Goal: Task Accomplishment & Management: Manage account settings

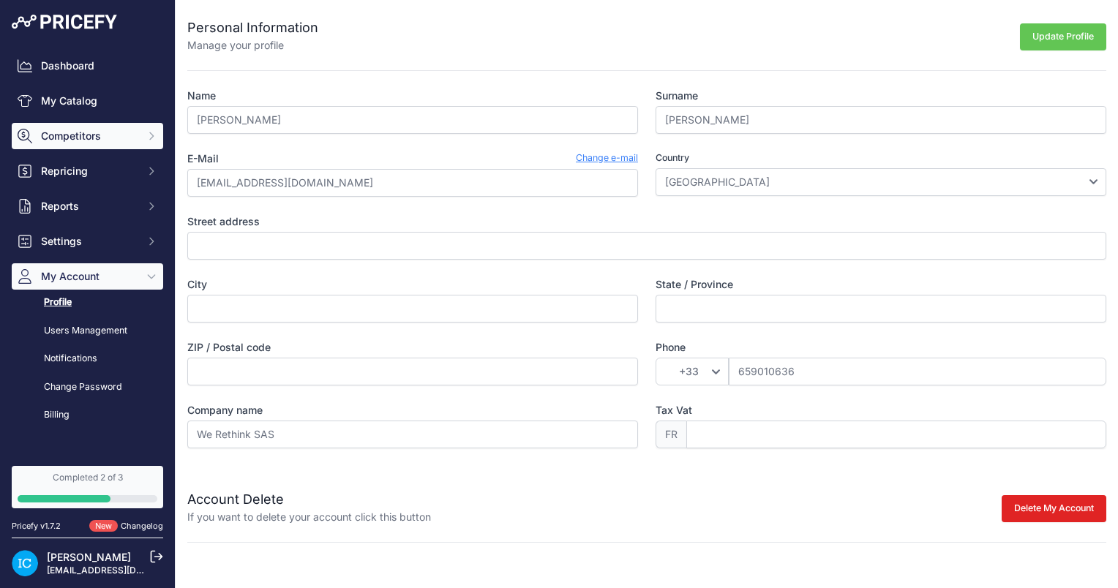
click at [88, 147] on button "Competitors" at bounding box center [87, 136] width 151 height 26
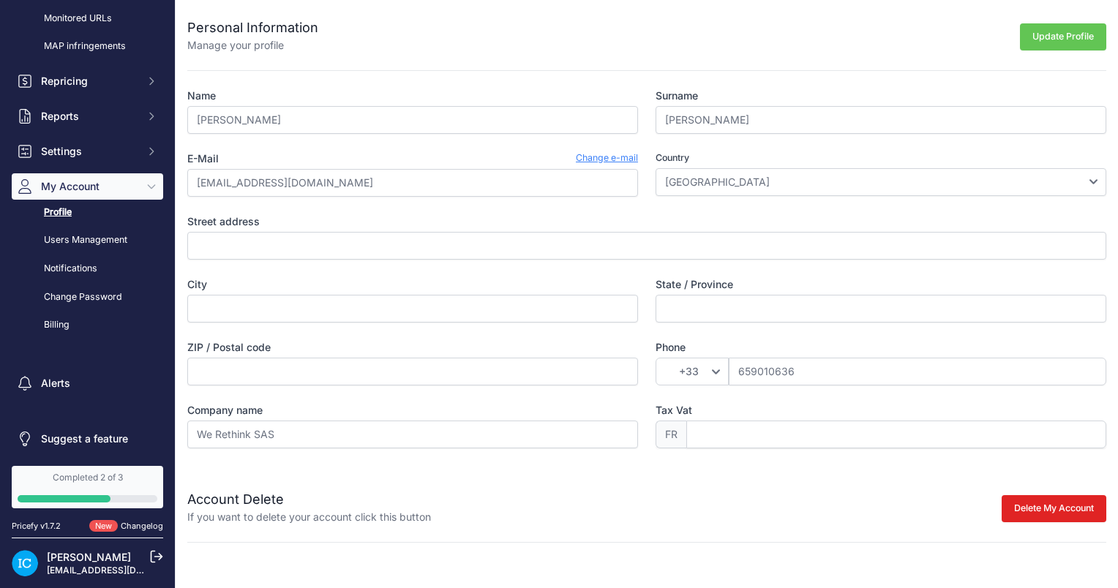
scroll to position [176, 0]
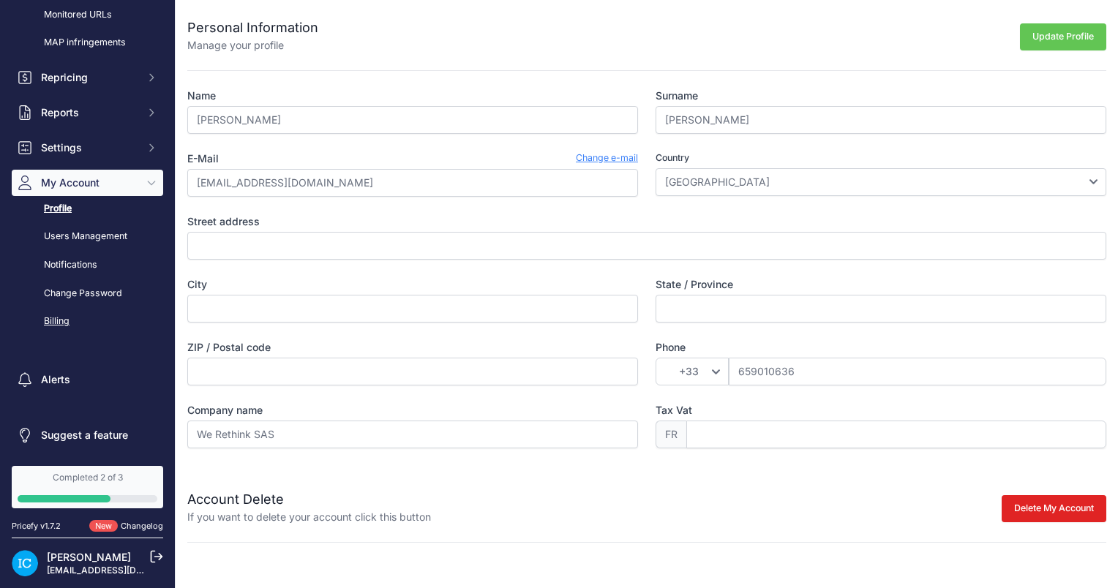
click at [67, 317] on link "Billing" at bounding box center [87, 322] width 151 height 26
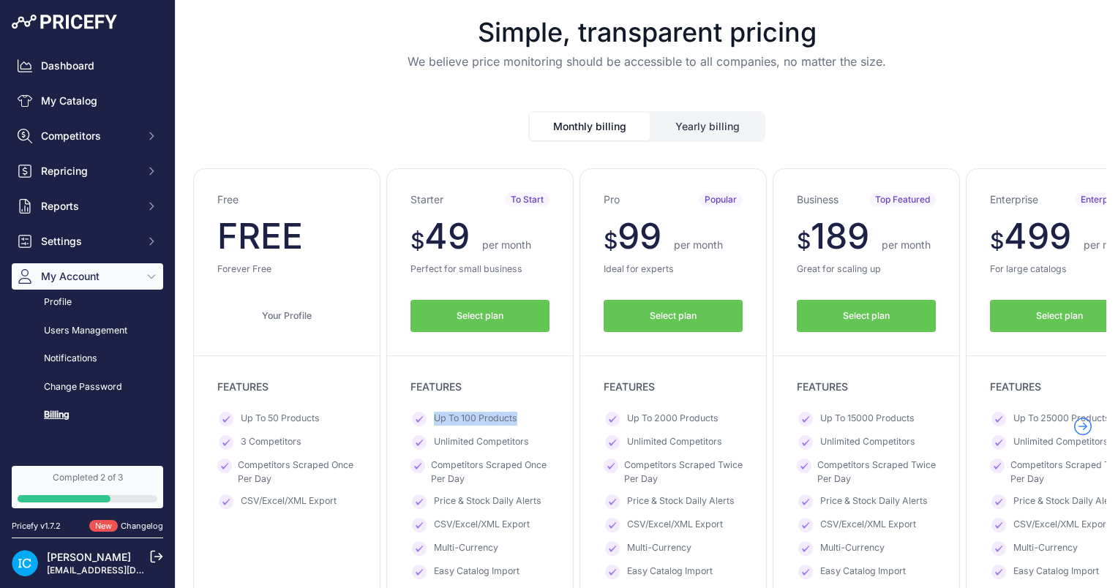
drag, startPoint x: 515, startPoint y: 418, endPoint x: 424, endPoint y: 423, distance: 90.9
click at [424, 423] on li "Up To 100 Products" at bounding box center [479, 419] width 139 height 15
drag, startPoint x: 424, startPoint y: 423, endPoint x: 504, endPoint y: 455, distance: 86.0
click at [504, 455] on ul "Up To 100 Products Unlimited Competitors Competitors Scraped Once Per Day Price…" at bounding box center [479, 496] width 139 height 168
drag, startPoint x: 718, startPoint y: 443, endPoint x: 623, endPoint y: 417, distance: 97.8
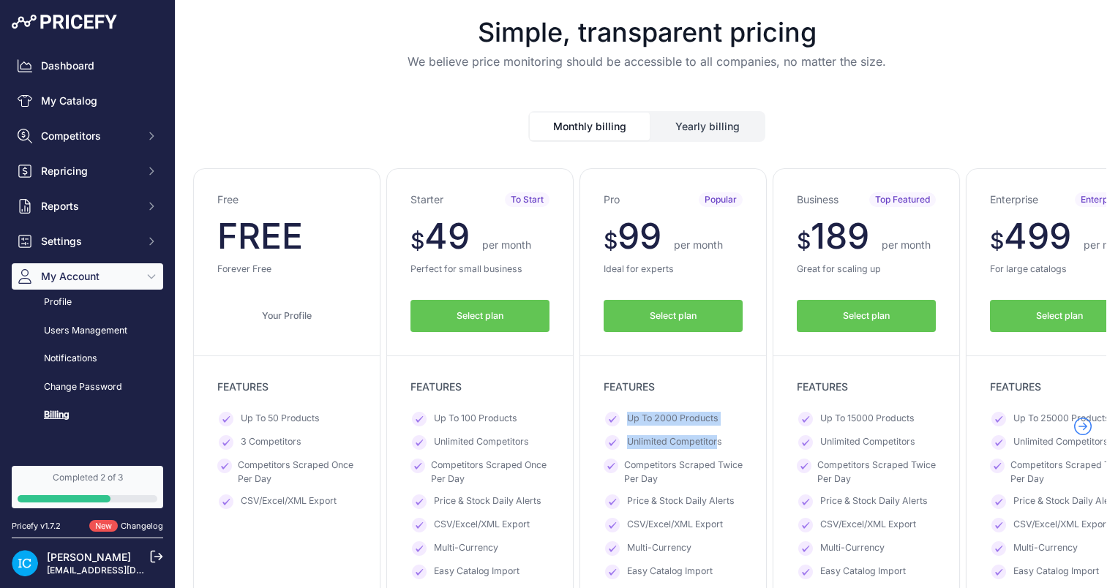
click at [623, 417] on ul "Up To 2000 Products Unlimited Competitors Competitors Scraped Twice Per Day Pri…" at bounding box center [672, 519] width 139 height 214
drag, startPoint x: 623, startPoint y: 417, endPoint x: 591, endPoint y: 410, distance: 32.9
click at [591, 410] on div "Pro Popular $ 99 $ 99 per month FREE $ 1188 891 Select plan" at bounding box center [672, 427] width 187 height 519
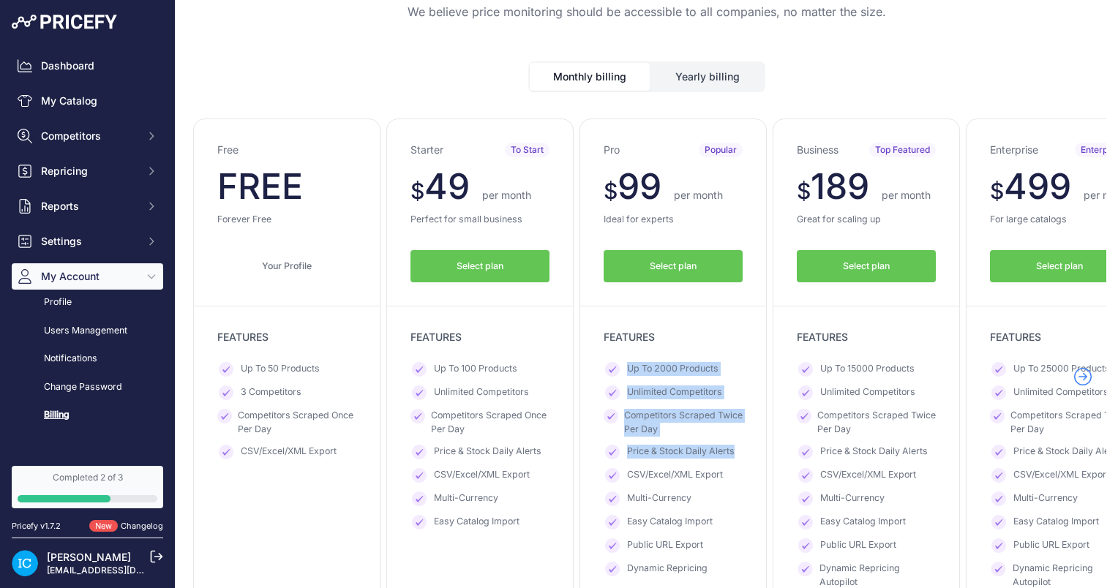
scroll to position [73, 0]
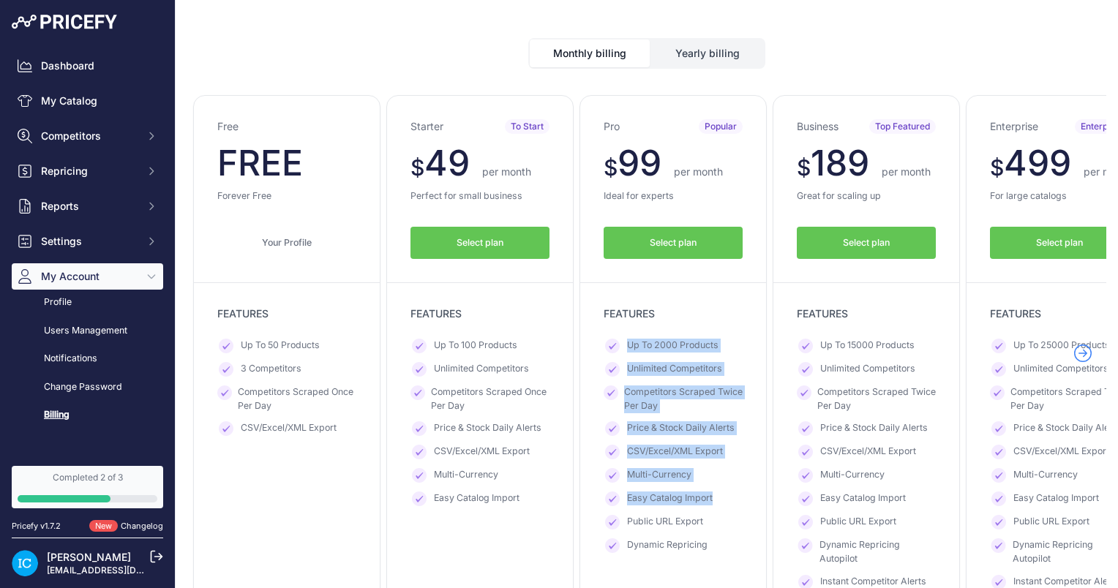
drag, startPoint x: 717, startPoint y: 494, endPoint x: 609, endPoint y: 345, distance: 183.8
click at [609, 345] on ul "Up To 2000 Products Unlimited Competitors Competitors Scraped Twice Per Day Pri…" at bounding box center [672, 446] width 139 height 214
drag, startPoint x: 609, startPoint y: 345, endPoint x: 690, endPoint y: 506, distance: 180.3
click at [677, 483] on ul "Up To 2000 Products Unlimited Competitors Competitors Scraped Twice Per Day Pri…" at bounding box center [672, 446] width 139 height 214
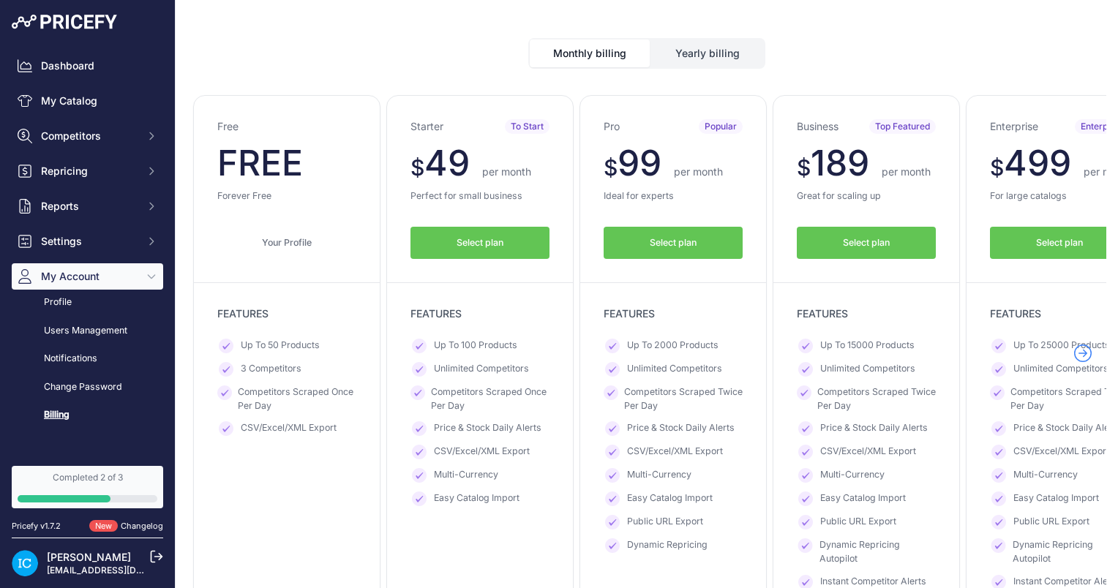
click at [715, 544] on li "Dynamic Repricing" at bounding box center [672, 545] width 139 height 15
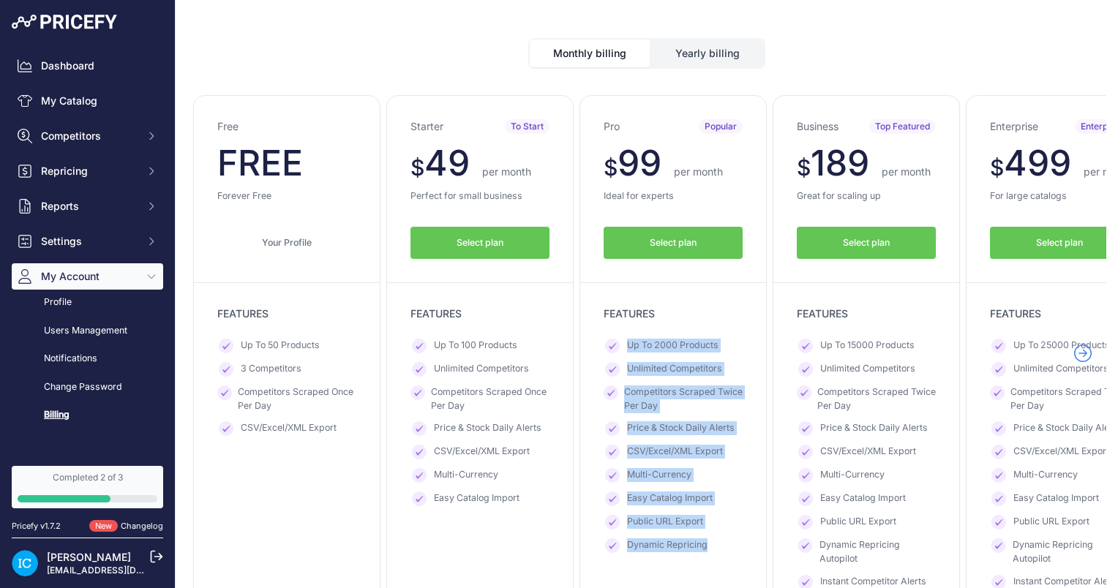
drag, startPoint x: 712, startPoint y: 547, endPoint x: 617, endPoint y: 338, distance: 229.5
click at [617, 339] on ul "Up To 2000 Products Unlimited Competitors Competitors Scraped Twice Per Day Pri…" at bounding box center [672, 446] width 139 height 214
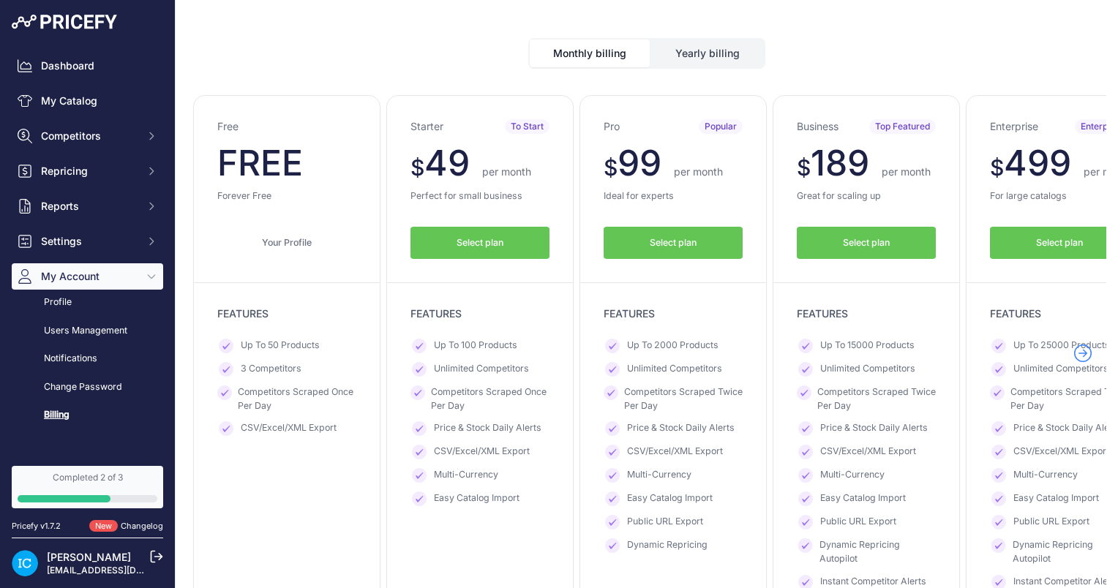
click at [475, 447] on span "CSV/Excel/XML Export" at bounding box center [482, 452] width 96 height 15
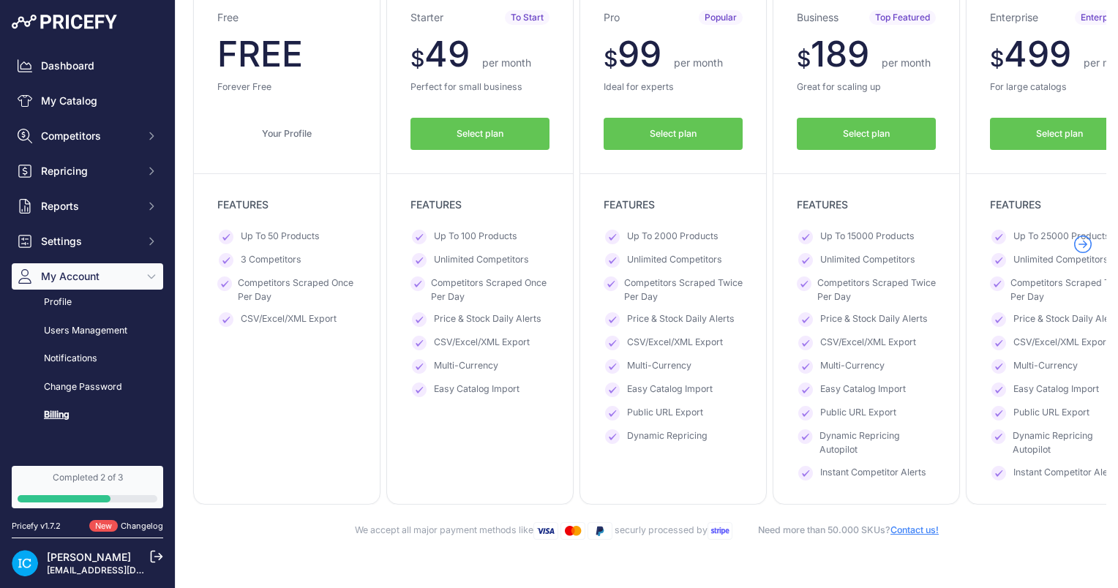
scroll to position [146, 0]
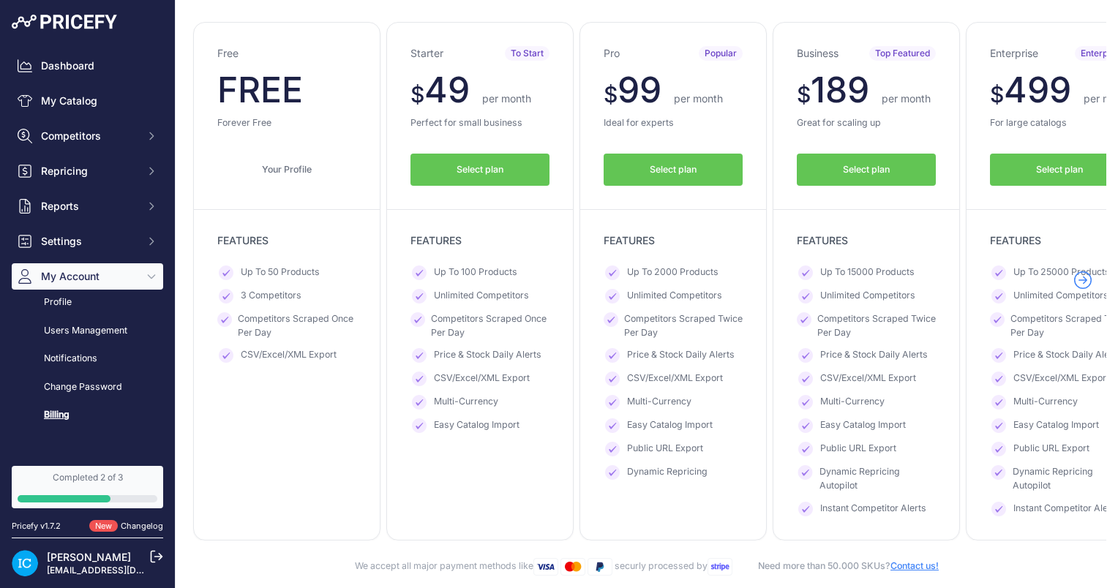
click at [451, 167] on button "Select plan" at bounding box center [479, 170] width 139 height 33
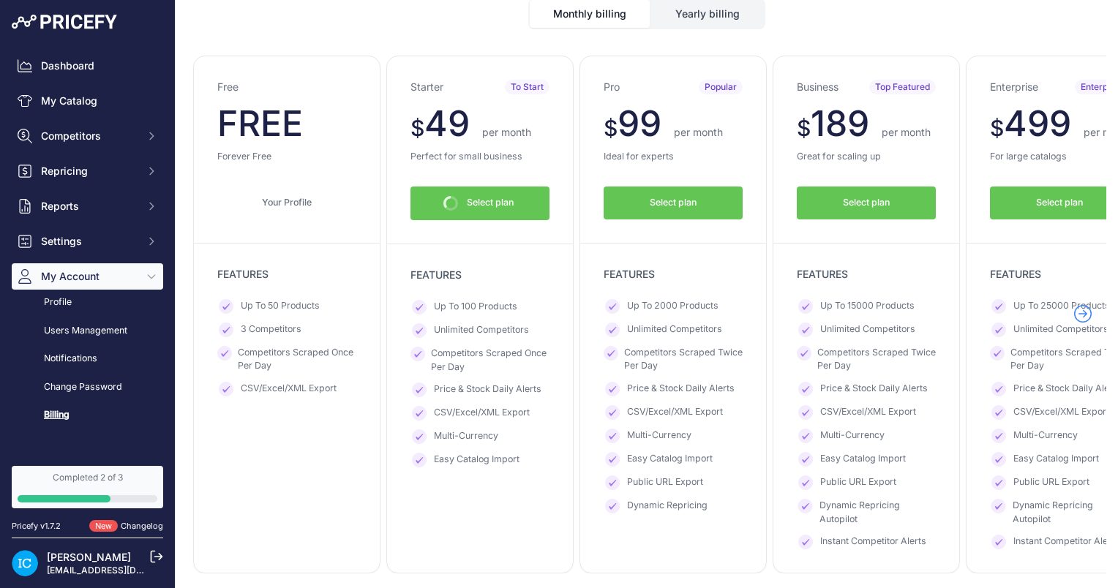
scroll to position [178, 0]
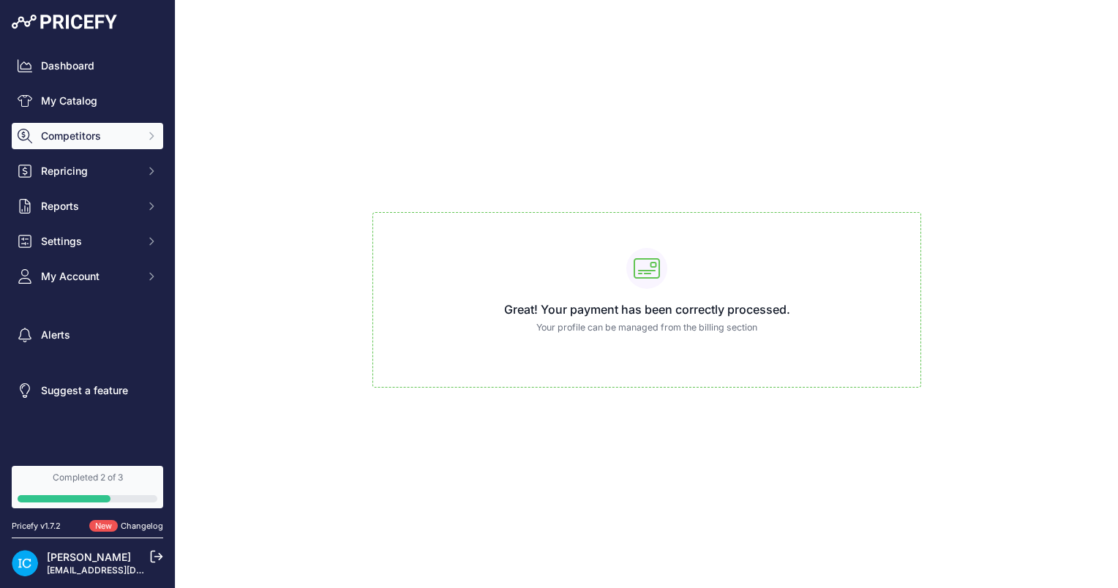
click at [80, 140] on span "Competitors" at bounding box center [89, 136] width 96 height 15
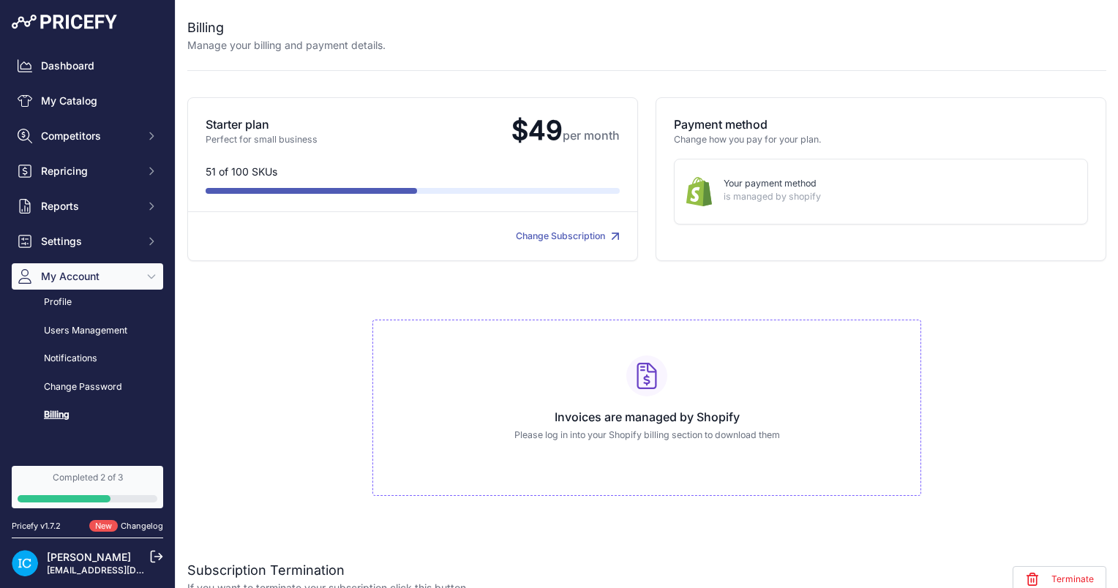
click at [77, 91] on link "My Catalog" at bounding box center [87, 101] width 151 height 26
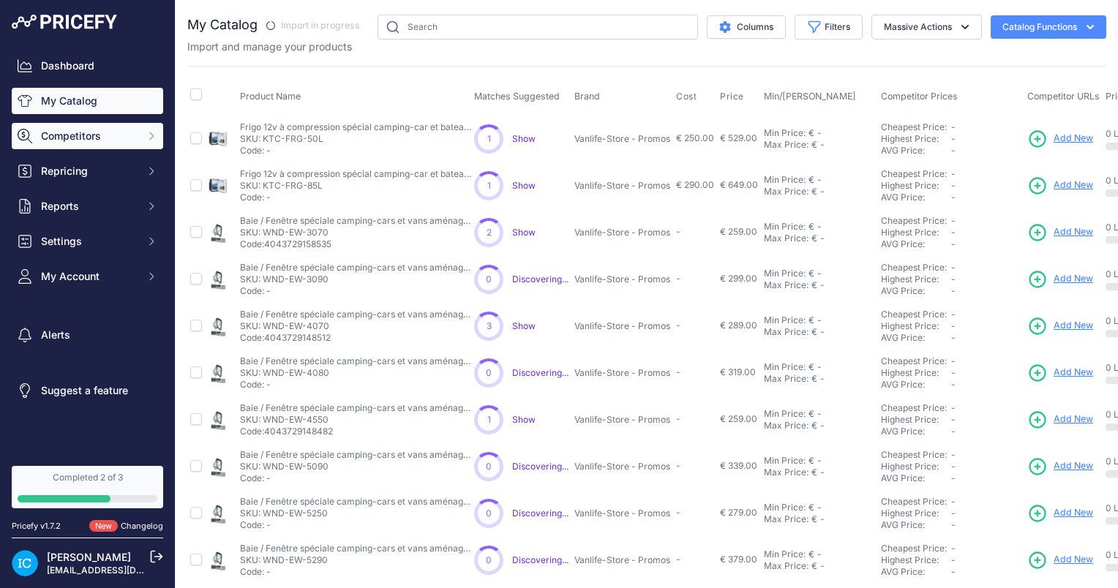
click at [55, 142] on span "Competitors" at bounding box center [89, 136] width 96 height 15
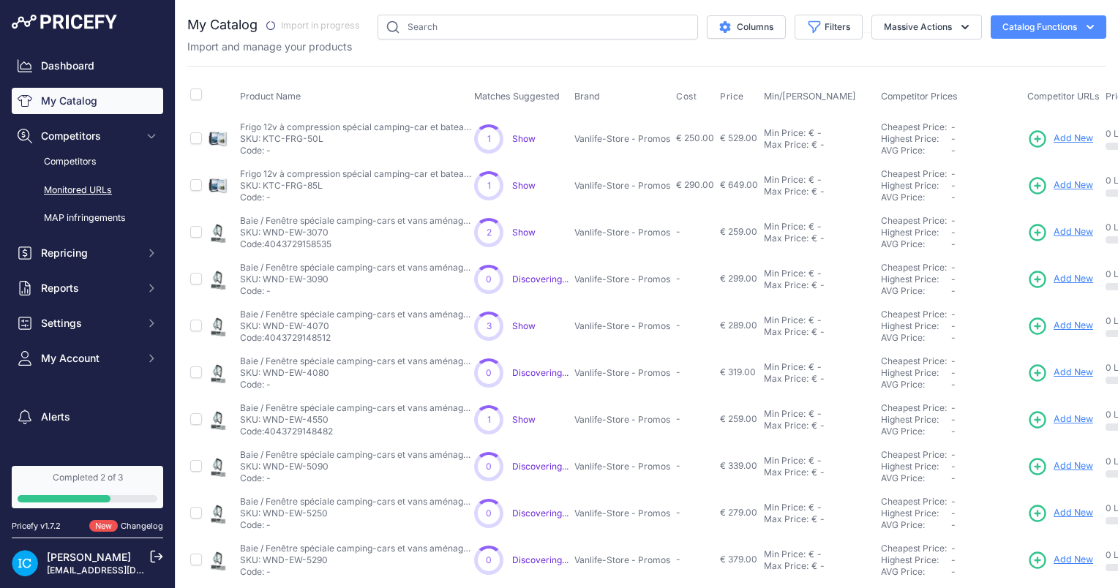
click at [72, 189] on link "Monitored URLs" at bounding box center [87, 191] width 151 height 26
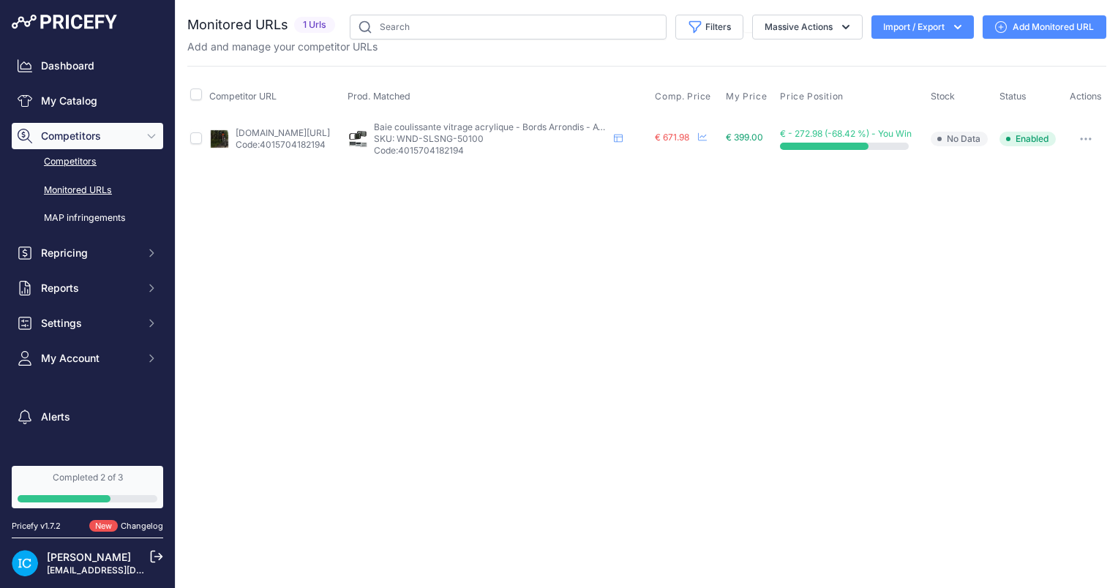
click at [83, 159] on link "Competitors" at bounding box center [87, 162] width 151 height 26
click at [68, 97] on link "My Catalog" at bounding box center [87, 101] width 151 height 26
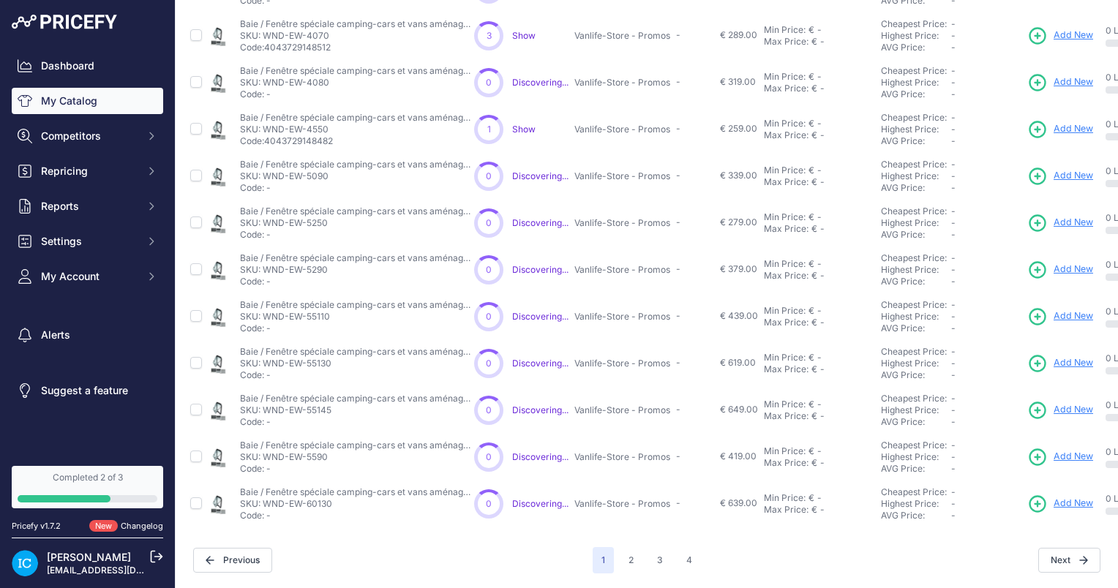
scroll to position [300, 0]
click at [628, 554] on button "2" at bounding box center [631, 560] width 23 height 26
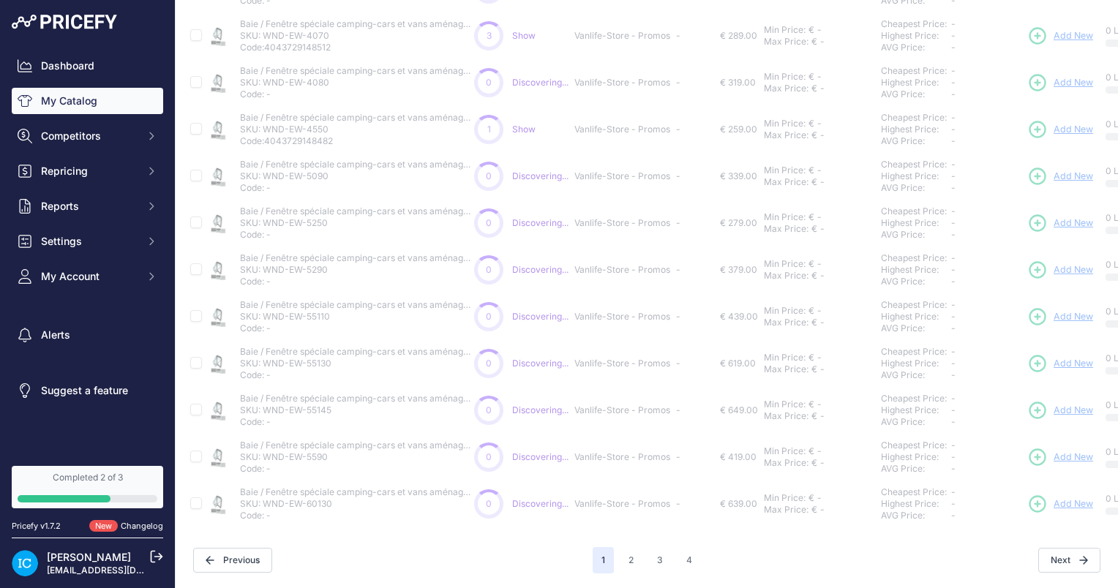
click at [601, 553] on span "1" at bounding box center [603, 560] width 21 height 26
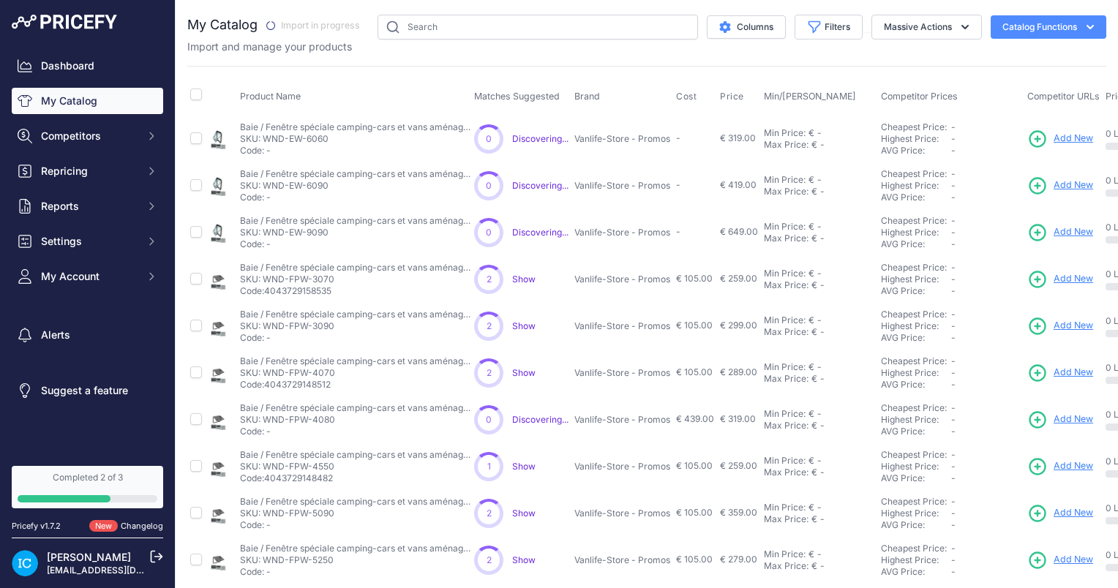
click at [1067, 19] on button "Catalog Functions" at bounding box center [1048, 26] width 116 height 23
click at [958, 29] on icon "button" at bounding box center [965, 27] width 15 height 15
click at [1083, 29] on icon "button" at bounding box center [1090, 27] width 15 height 15
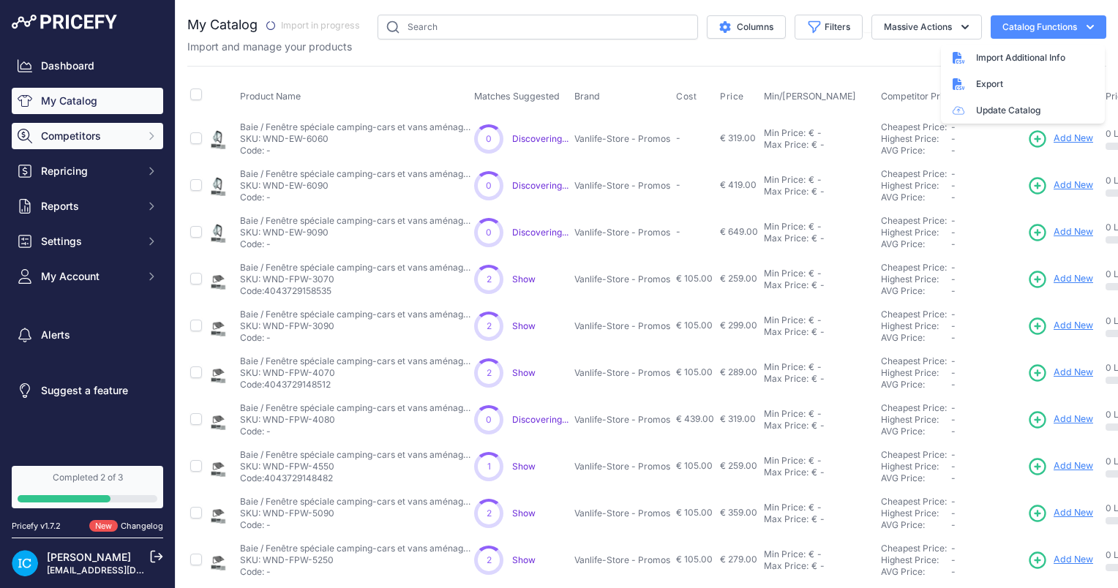
click at [52, 142] on span "Competitors" at bounding box center [89, 136] width 96 height 15
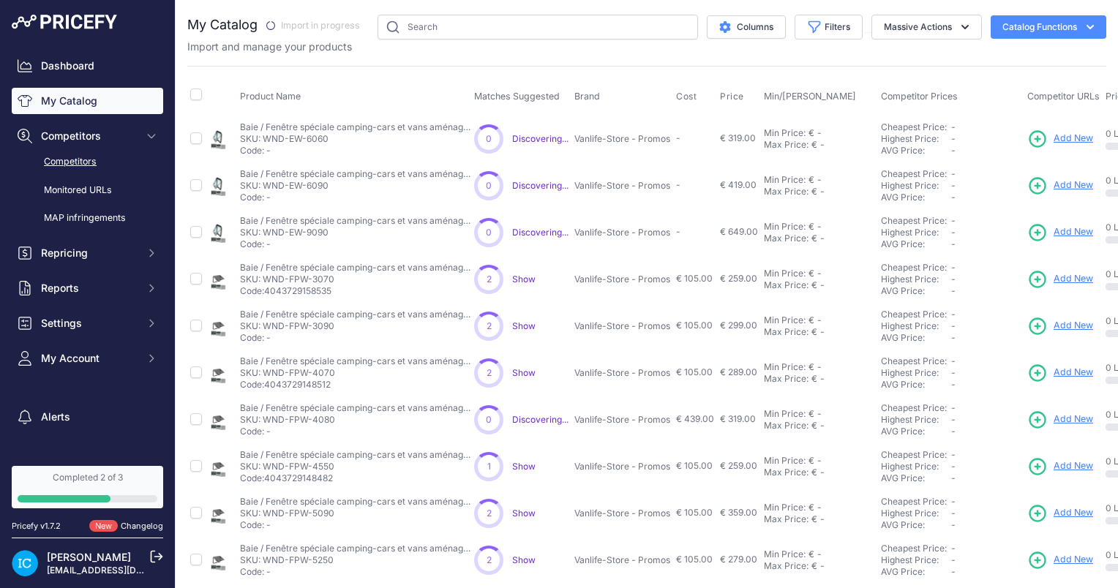
click at [61, 154] on link "Competitors" at bounding box center [87, 162] width 151 height 26
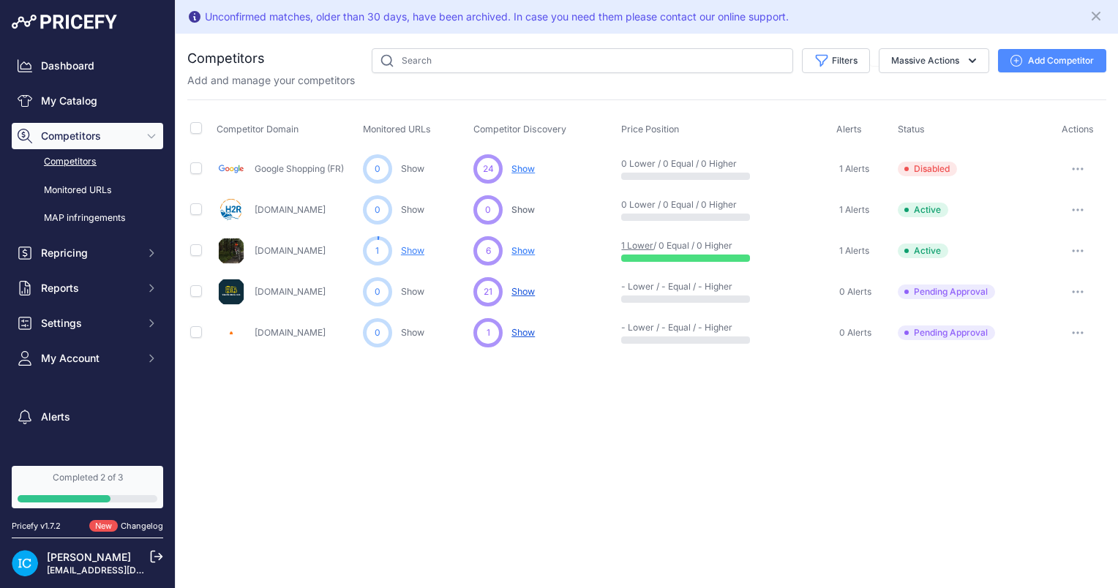
click at [1050, 59] on button "Add Competitor" at bounding box center [1052, 60] width 108 height 23
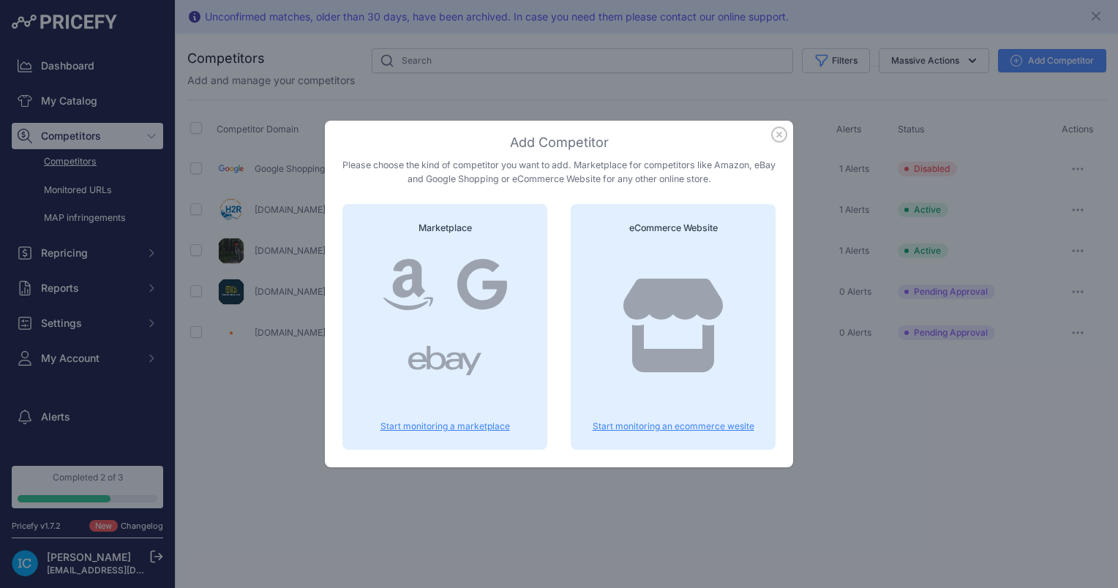
click at [445, 325] on div at bounding box center [445, 361] width 170 height 76
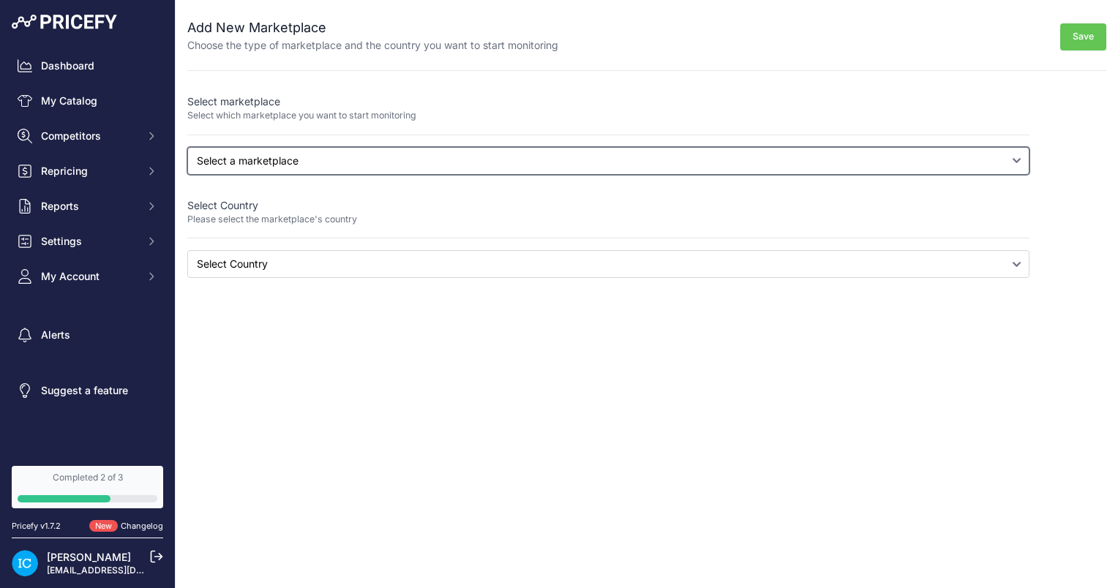
click at [293, 158] on select "Select a marketplace Amazon Google Shopping" at bounding box center [608, 161] width 842 height 28
select select "google"
click at [187, 147] on select "Select a marketplace Amazon Google Shopping" at bounding box center [608, 161] width 842 height 28
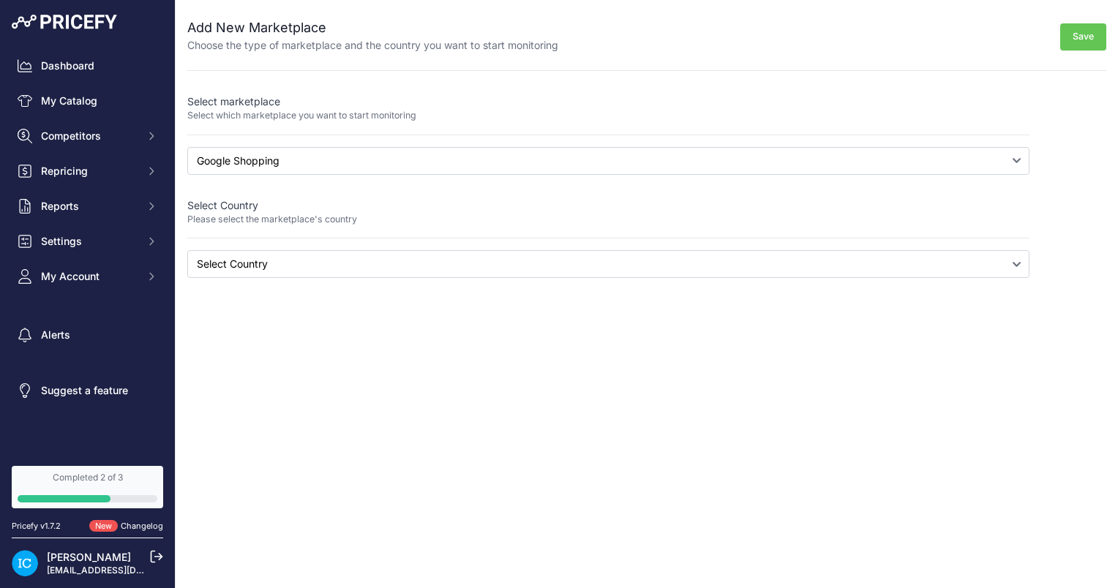
click at [312, 278] on div "Close Add New Marketplace Choose the type of marketplace and the country you wa…" at bounding box center [647, 294] width 942 height 588
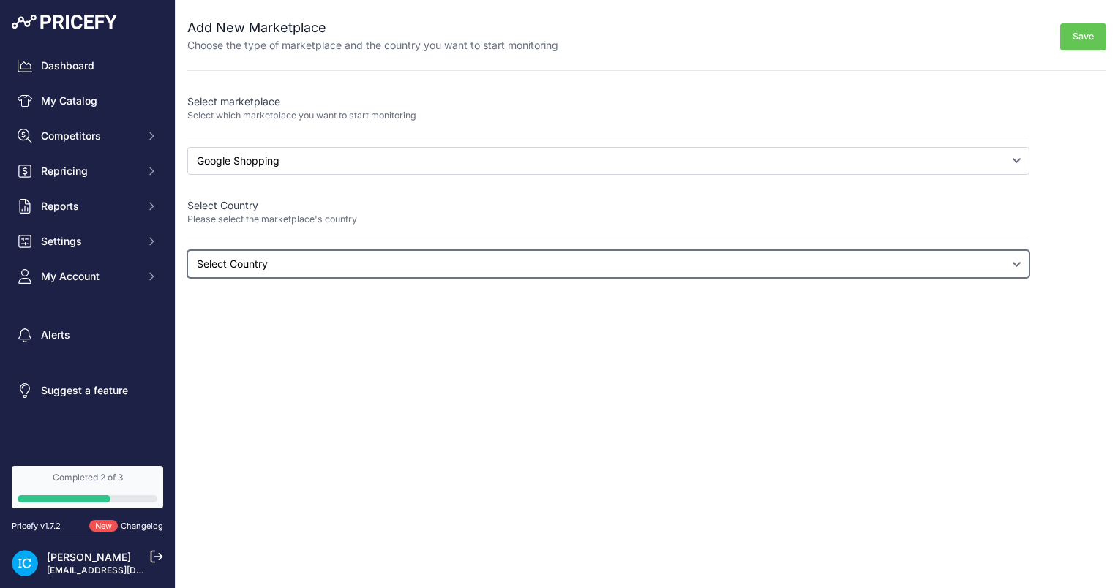
click at [317, 272] on select "Select Country [GEOGRAPHIC_DATA] [GEOGRAPHIC_DATA] [US_STATE] [GEOGRAPHIC_DATA]…" at bounding box center [608, 264] width 842 height 28
select select "[DOMAIN_NAME]"
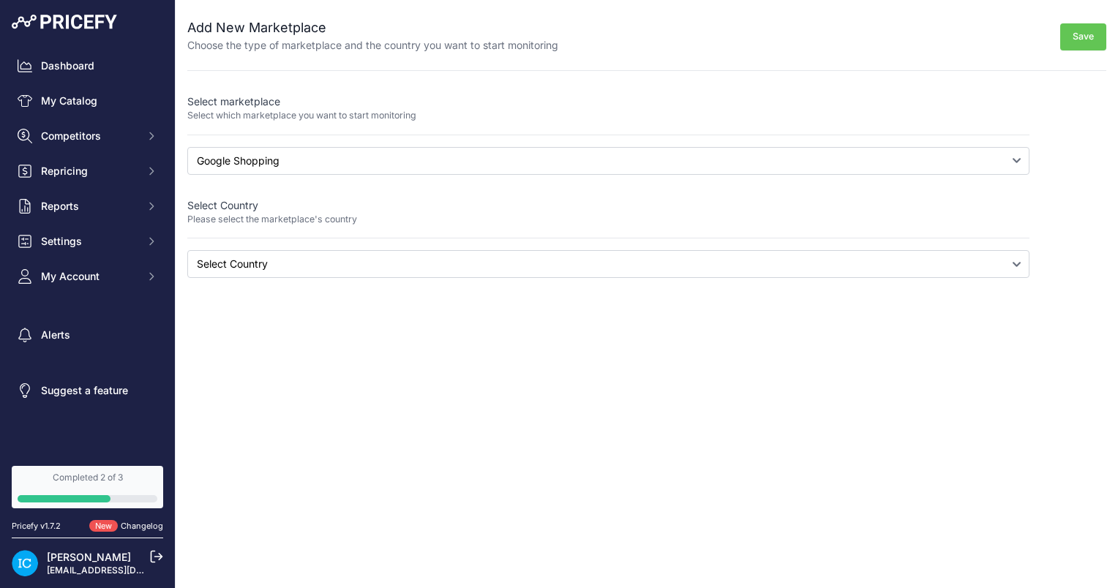
click at [342, 345] on div "Close Add New Marketplace Choose the type of marketplace and the country you wa…" at bounding box center [647, 294] width 942 height 588
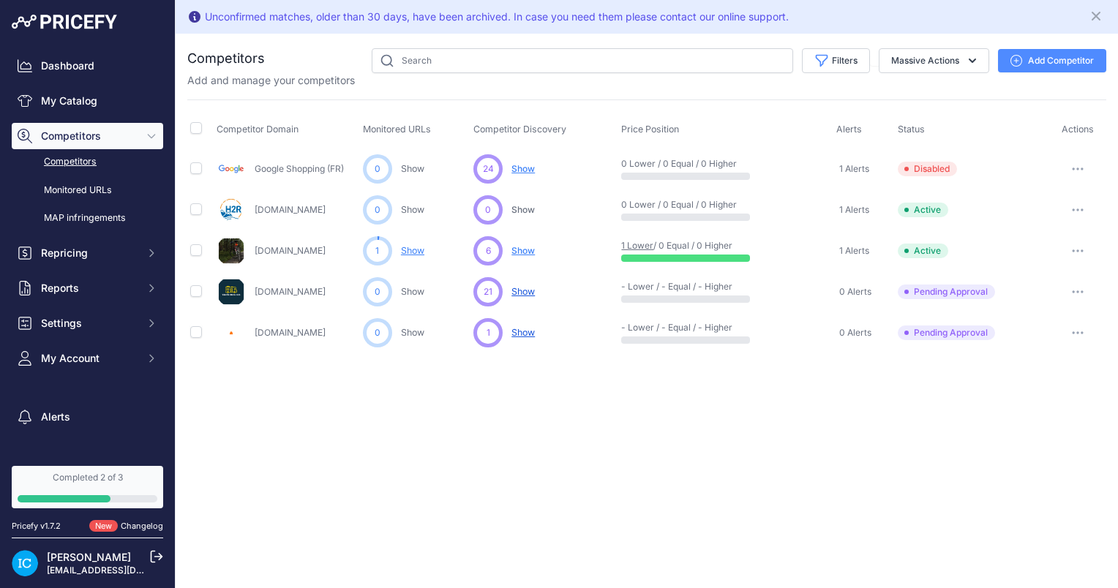
click at [1038, 56] on button "Add Competitor" at bounding box center [1052, 60] width 108 height 23
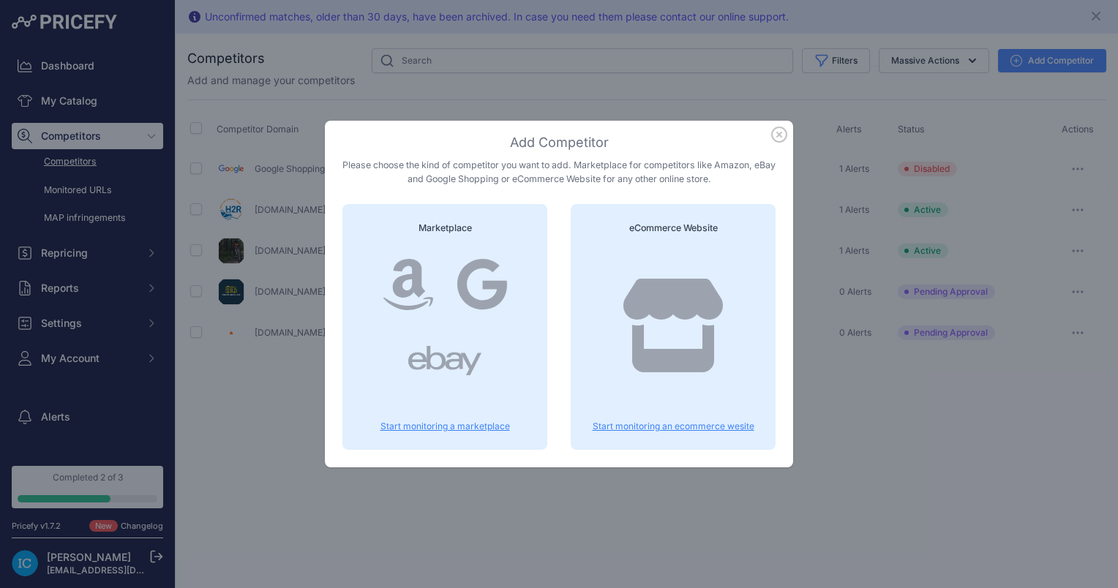
click at [448, 331] on icon at bounding box center [444, 360] width 73 height 59
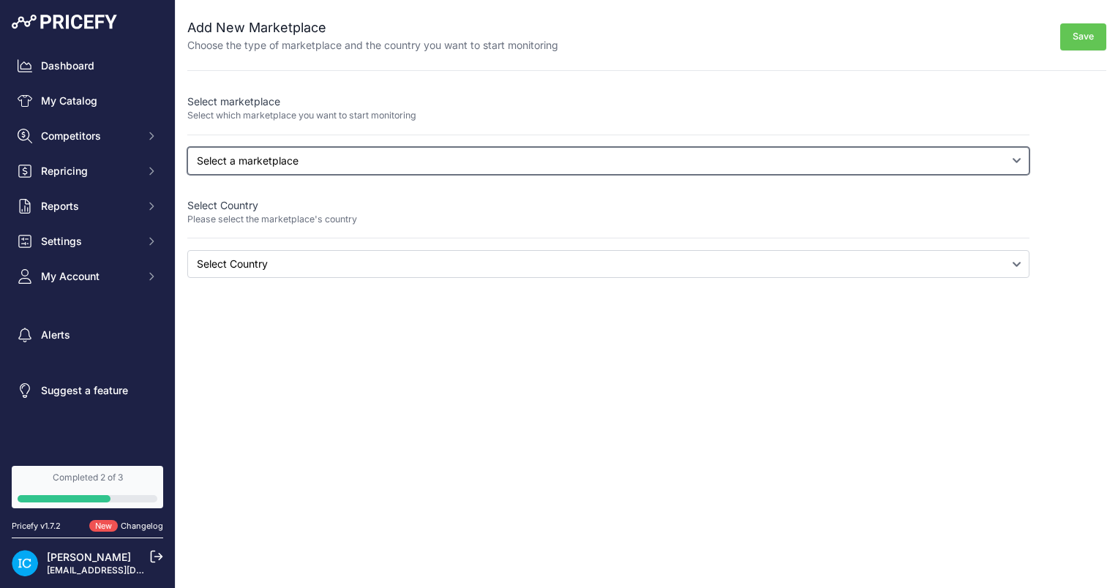
click at [290, 147] on select "Select a marketplace Amazon Google Shopping" at bounding box center [608, 161] width 842 height 28
select select "google"
click at [187, 147] on select "Select a marketplace Amazon Google Shopping" at bounding box center [608, 161] width 842 height 28
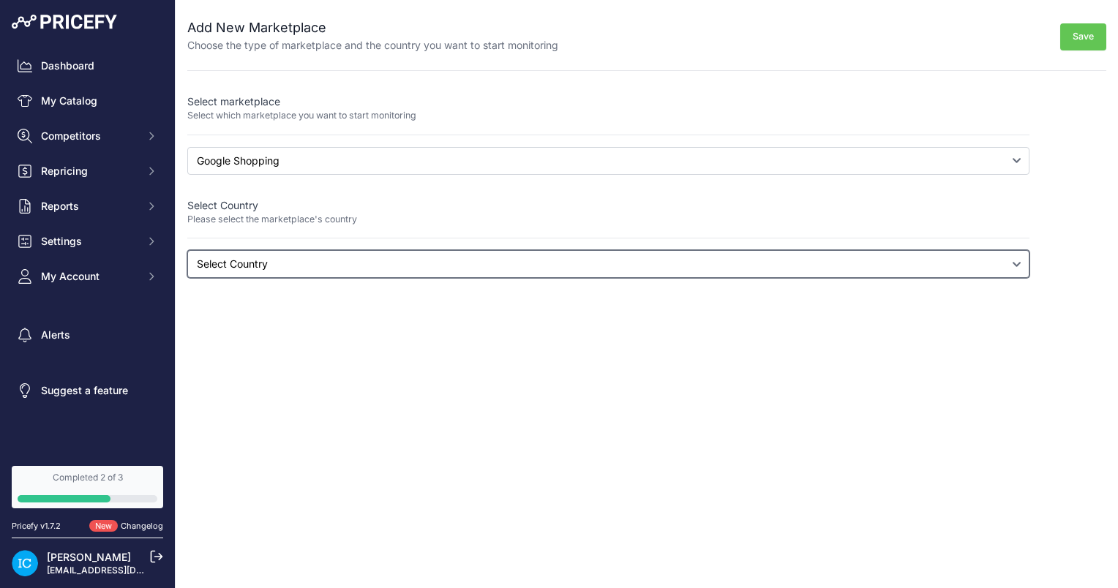
click at [270, 263] on select "Select Country Albania Algeria American Samoa Andorra Angola Anguilla Antigua a…" at bounding box center [608, 264] width 842 height 28
select select "google.be"
click at [187, 250] on select "Select Country Albania Algeria American Samoa Andorra Angola Anguilla Antigua a…" at bounding box center [608, 264] width 842 height 28
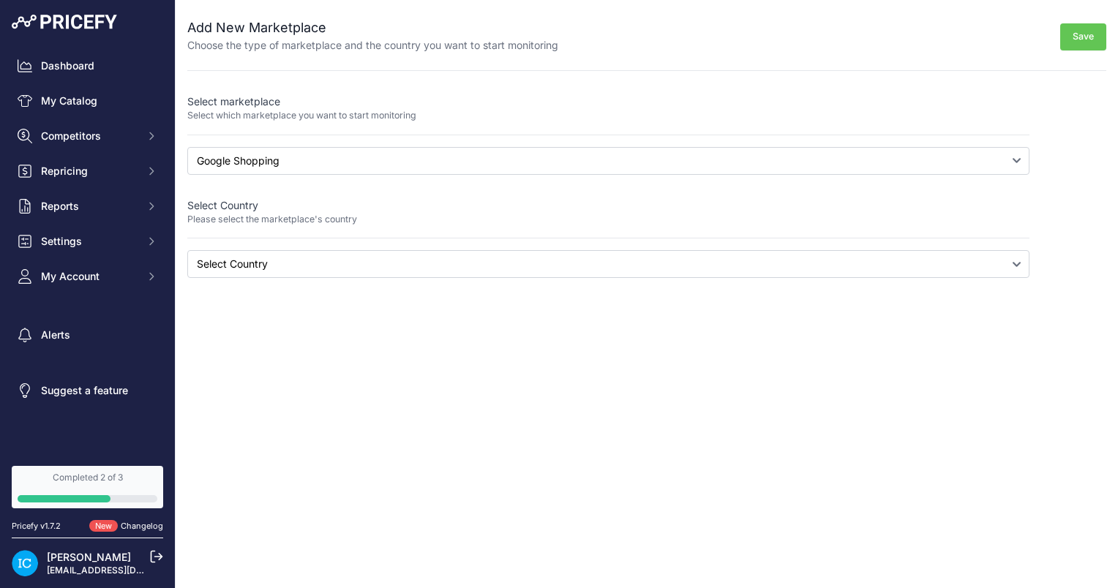
click at [1099, 37] on button "Save" at bounding box center [1083, 36] width 46 height 27
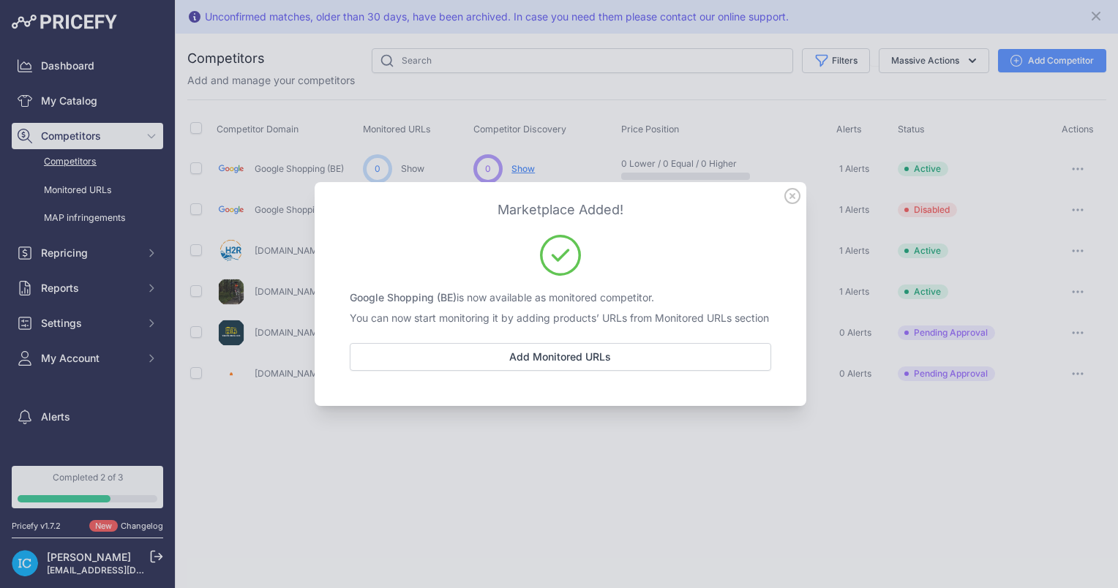
click at [792, 188] on icon at bounding box center [792, 196] width 16 height 16
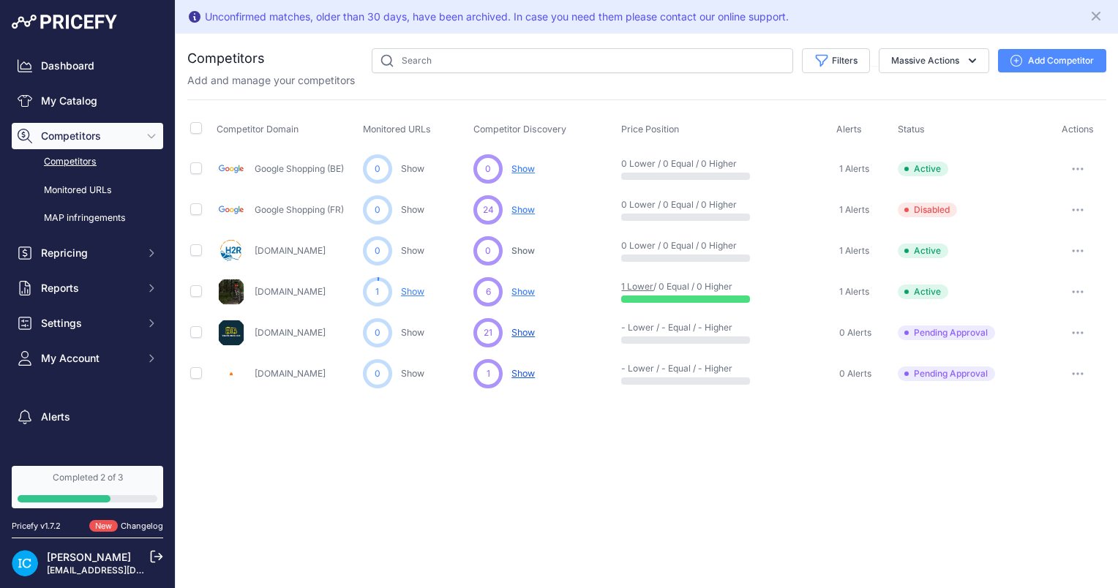
click at [1024, 57] on button "Add Competitor" at bounding box center [1052, 60] width 108 height 23
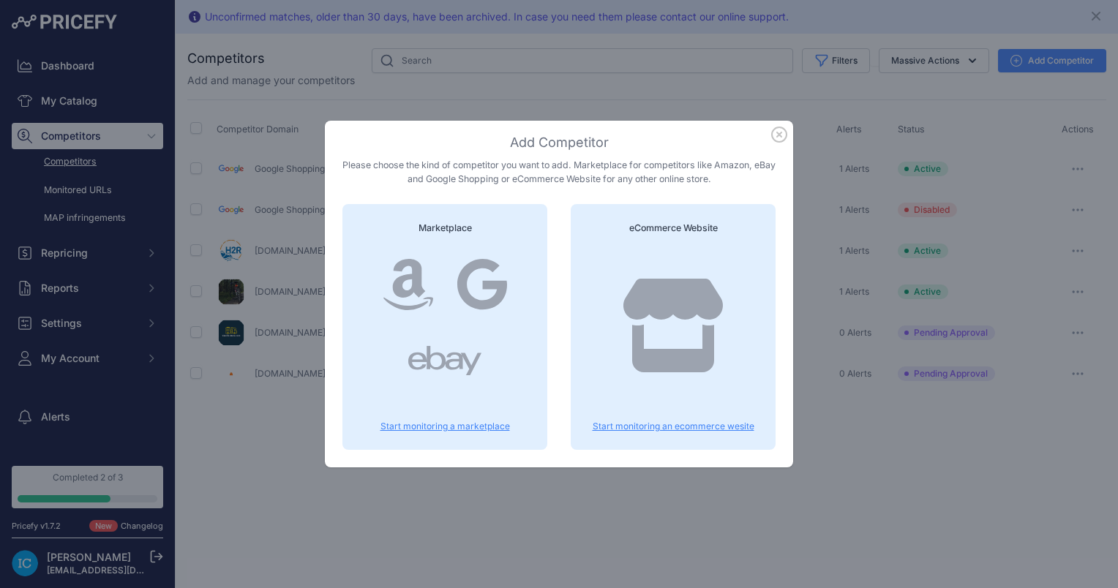
click at [478, 334] on icon at bounding box center [444, 360] width 73 height 59
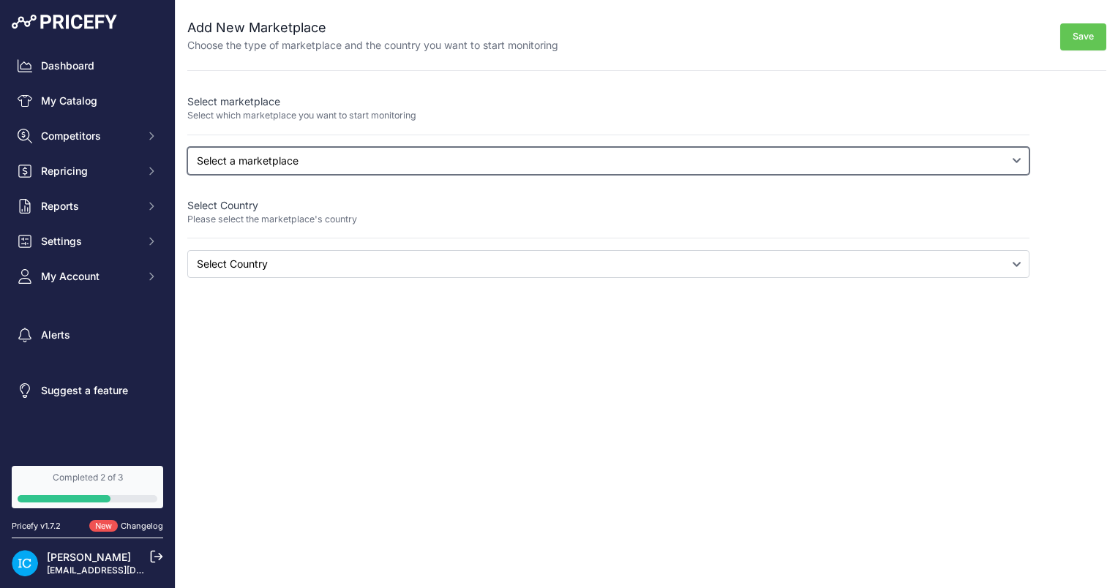
click at [386, 154] on select "Select a marketplace Amazon Google Shopping" at bounding box center [608, 161] width 842 height 28
select select "google"
click at [187, 147] on select "Select a marketplace Amazon Google Shopping" at bounding box center [608, 161] width 842 height 28
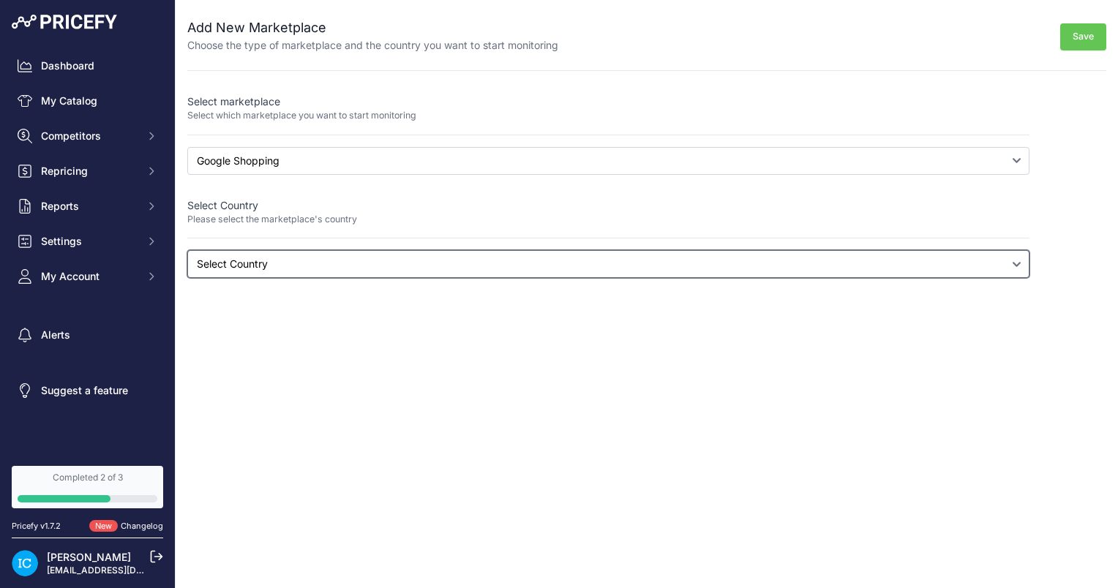
select select "google.ch"
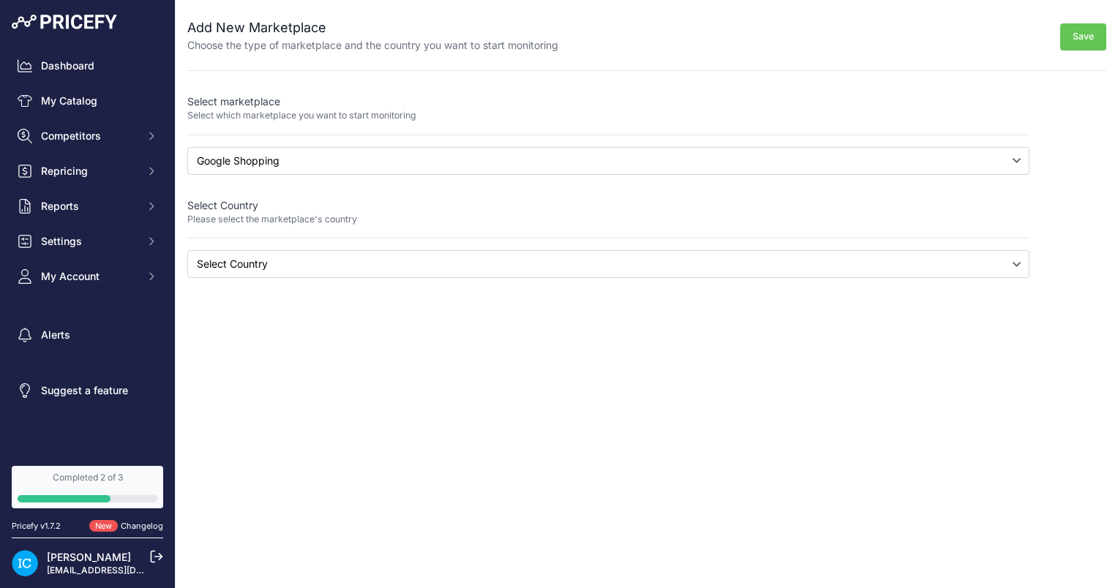
click at [1097, 38] on button "Save" at bounding box center [1083, 36] width 46 height 27
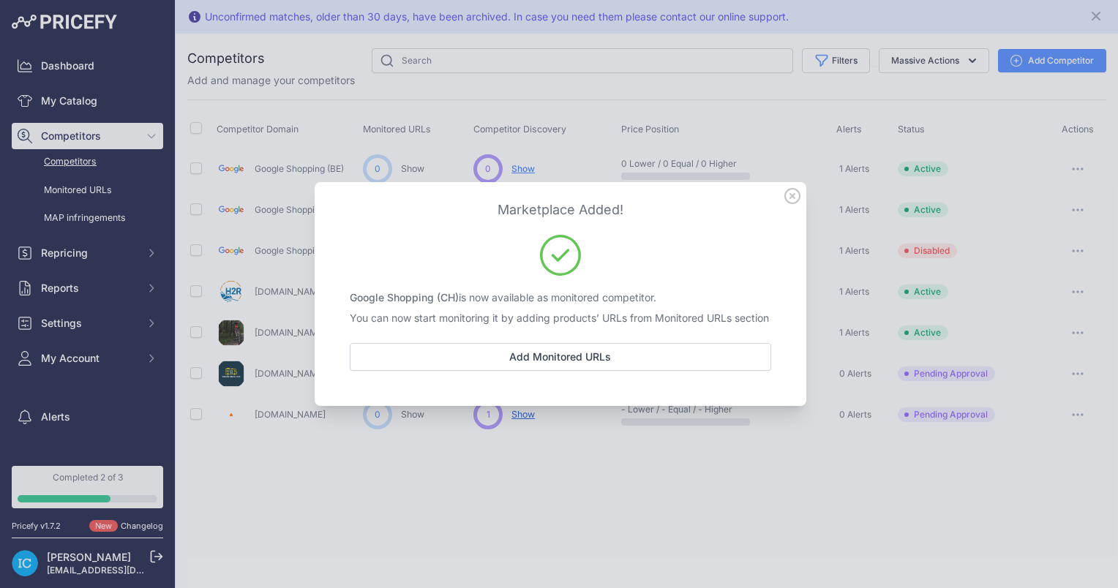
click at [787, 188] on icon at bounding box center [792, 196] width 16 height 16
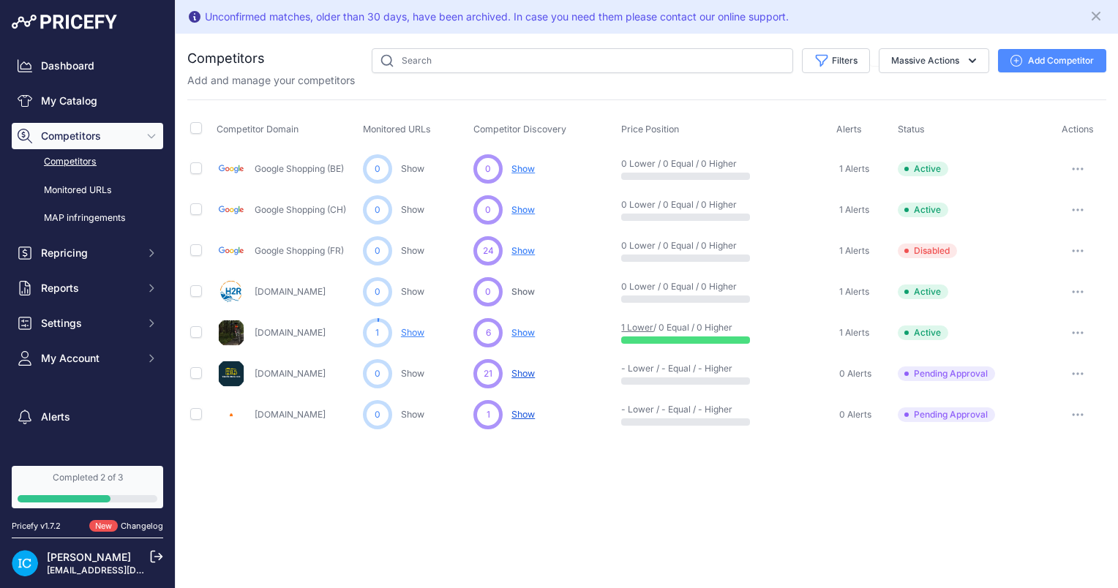
click at [1031, 64] on button "Add Competitor" at bounding box center [1052, 60] width 108 height 23
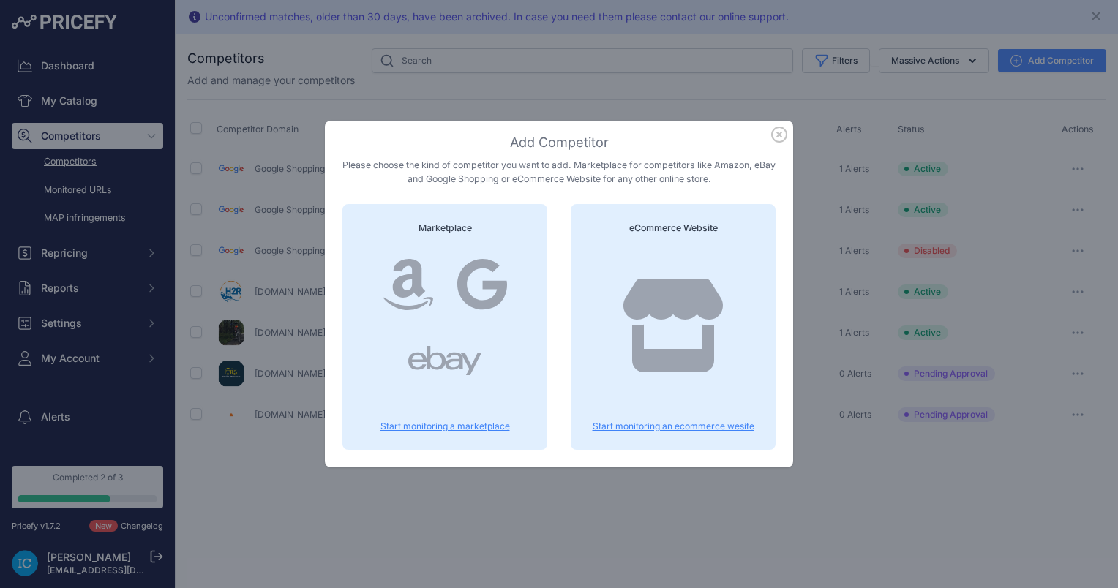
click at [650, 312] on icon at bounding box center [672, 326] width 99 height 94
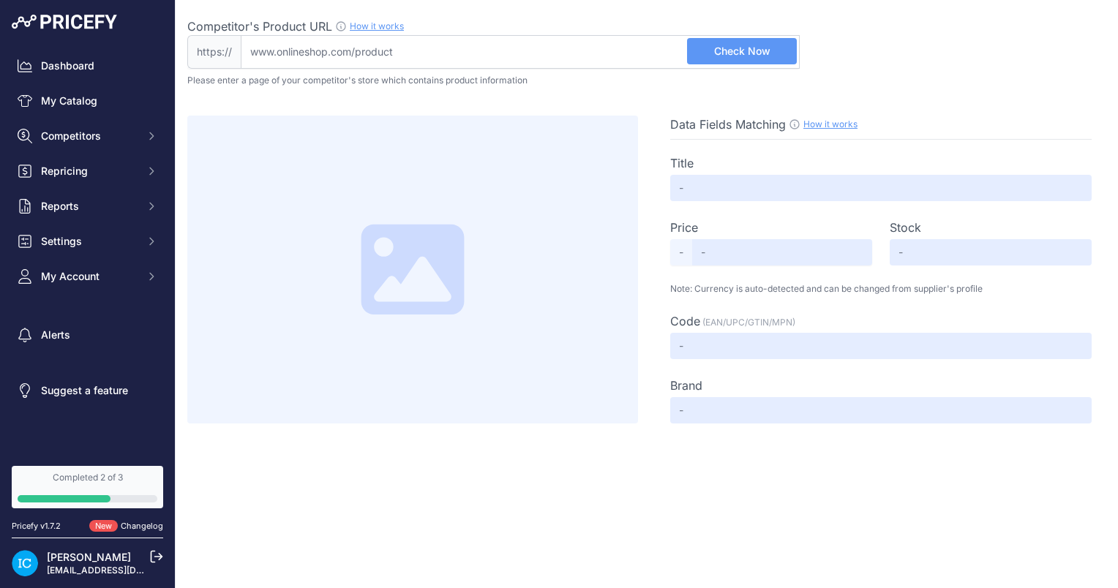
click at [361, 53] on input "Competitor's Product URL How it works In order to create your competitor's extr…" at bounding box center [520, 52] width 559 height 34
click at [355, 56] on input "[PERSON_NAME]" at bounding box center [520, 52] width 559 height 34
paste input "[URL][DOMAIN_NAME][PERSON_NAME]"
click at [285, 53] on input "[URL][DOMAIN_NAME][PERSON_NAME]" at bounding box center [520, 52] width 559 height 34
type input "[DOMAIN_NAME][URL][PERSON_NAME]"
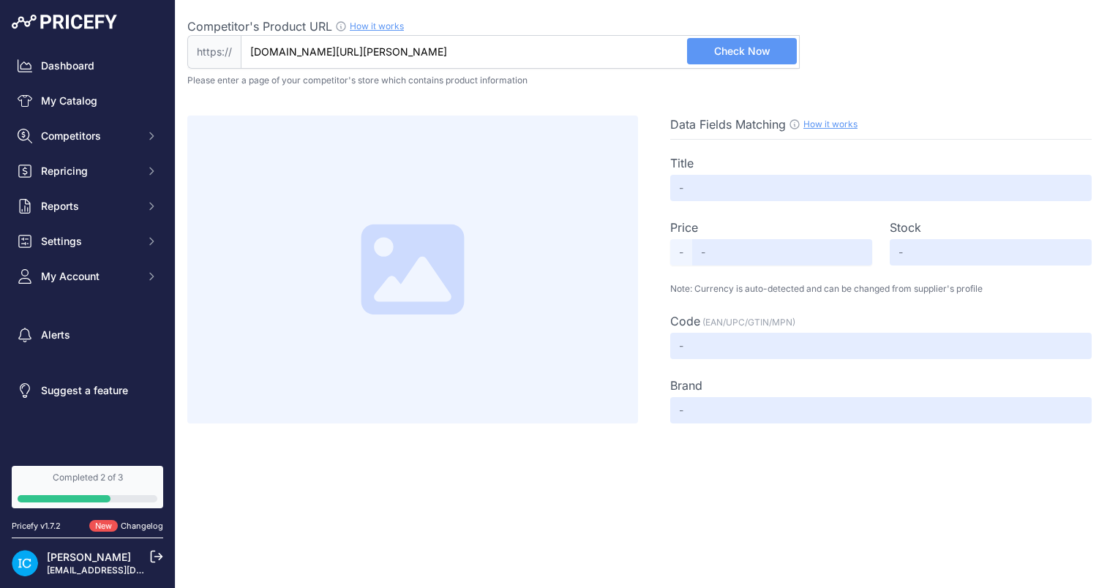
click at [749, 51] on span "Check Now" at bounding box center [742, 51] width 56 height 15
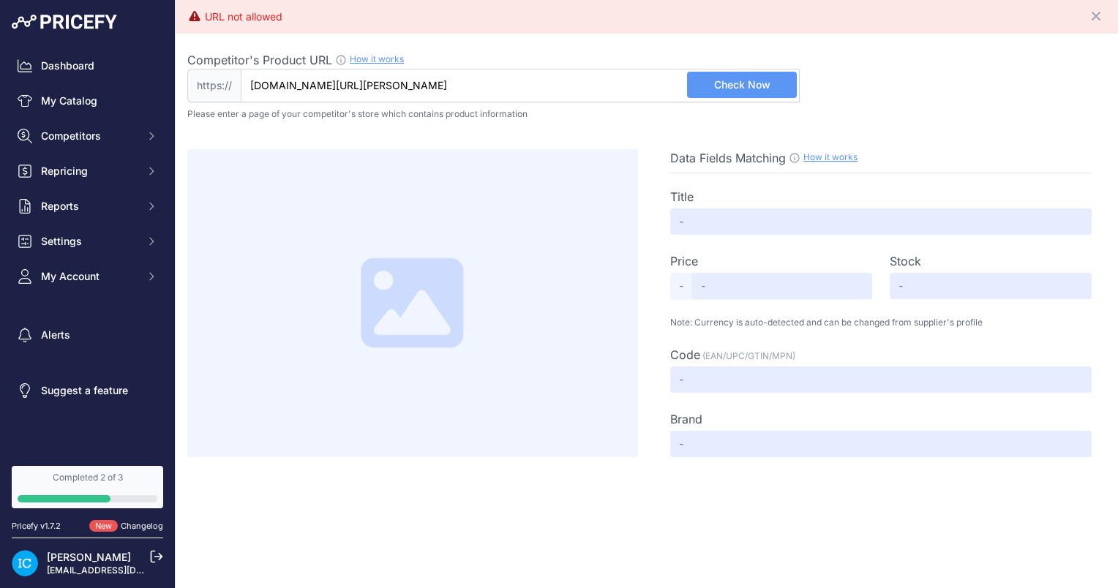
click at [84, 478] on div "Completed 2 of 3" at bounding box center [88, 478] width 140 height 12
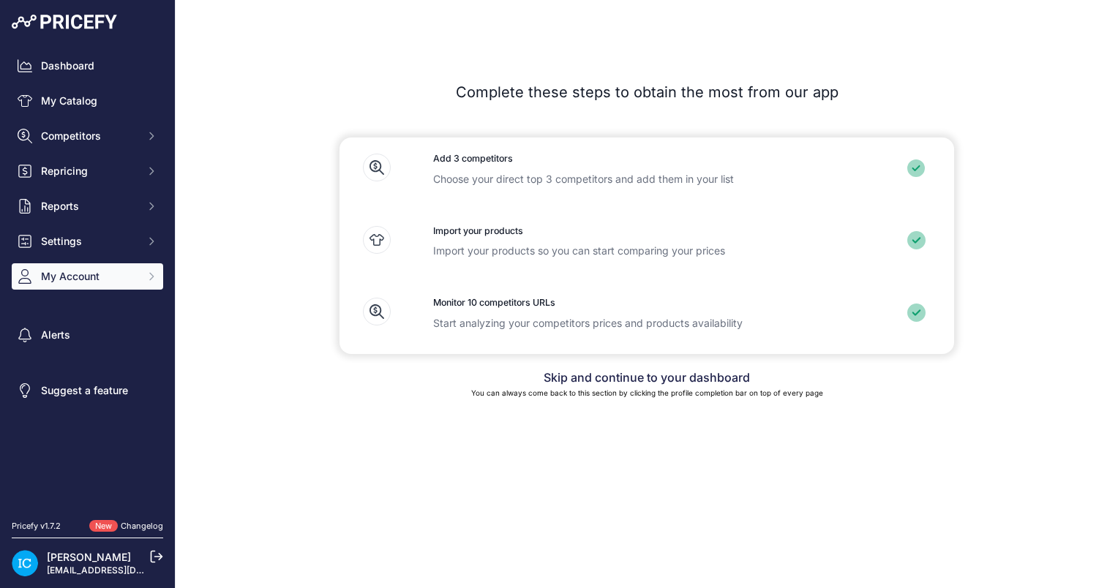
click at [75, 273] on span "My Account" at bounding box center [89, 276] width 96 height 15
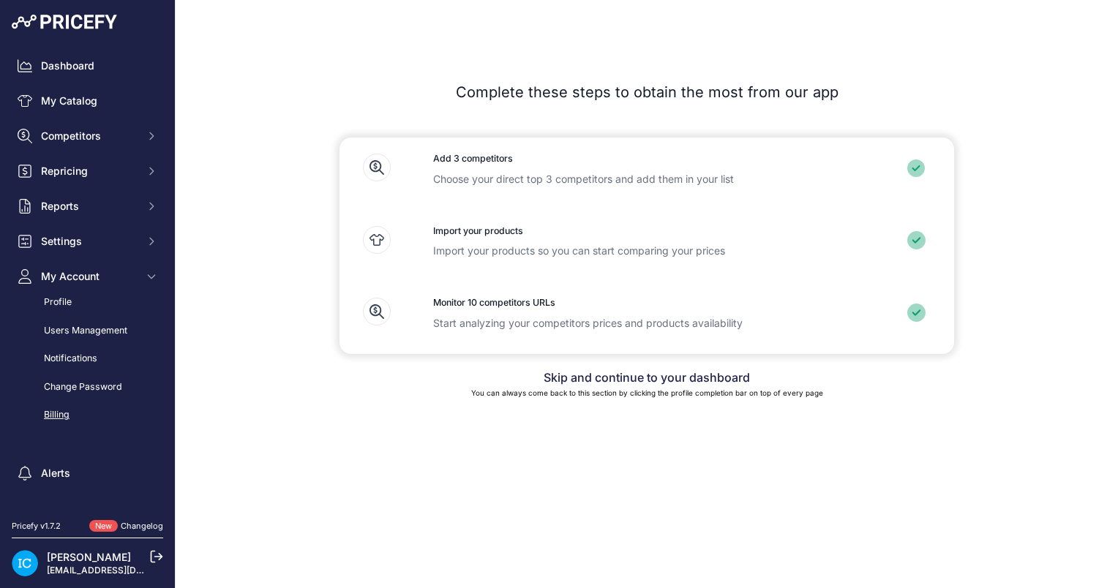
click at [61, 413] on link "Billing" at bounding box center [87, 415] width 151 height 26
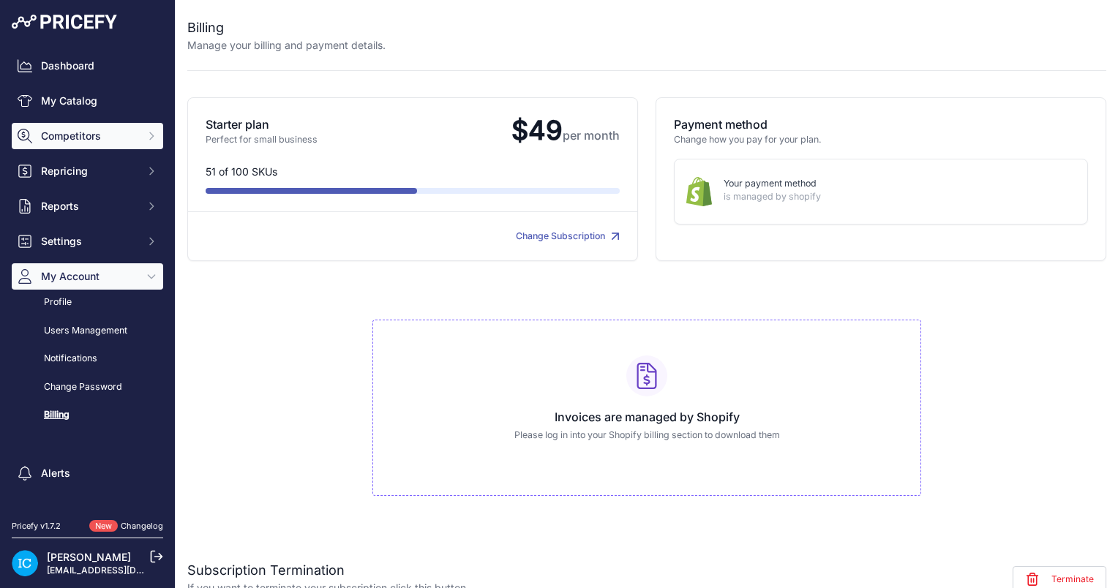
click at [91, 130] on span "Competitors" at bounding box center [89, 136] width 96 height 15
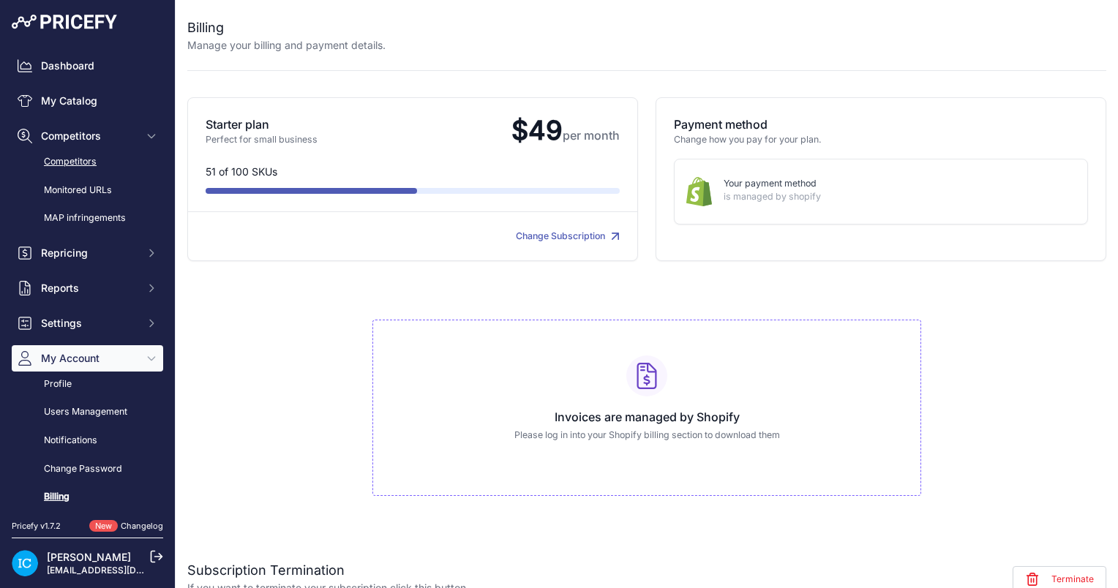
click at [99, 157] on link "Competitors" at bounding box center [87, 162] width 151 height 26
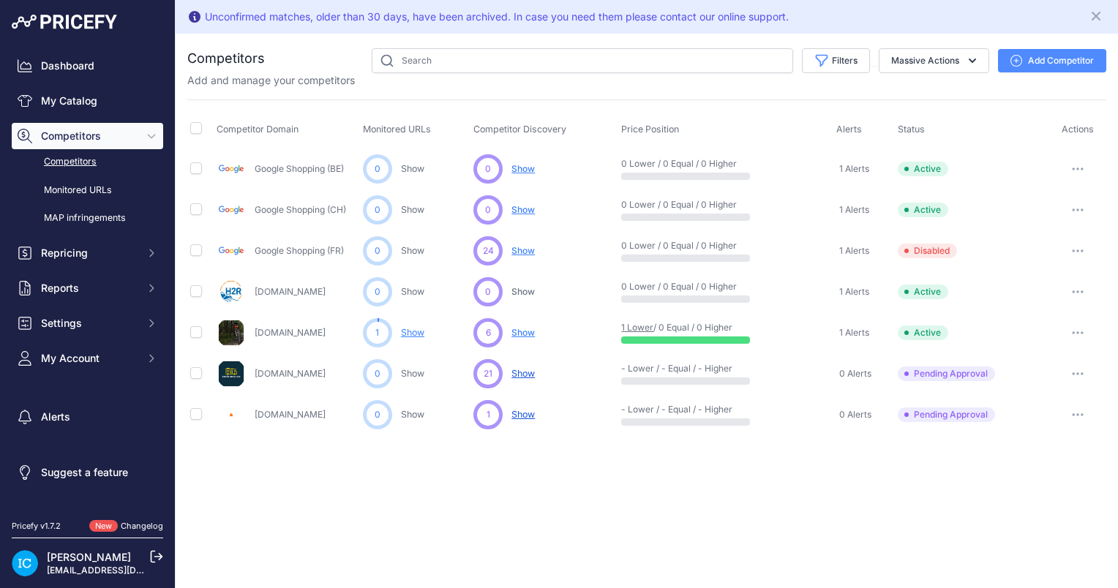
click at [1042, 52] on button "Add Competitor" at bounding box center [1052, 60] width 108 height 23
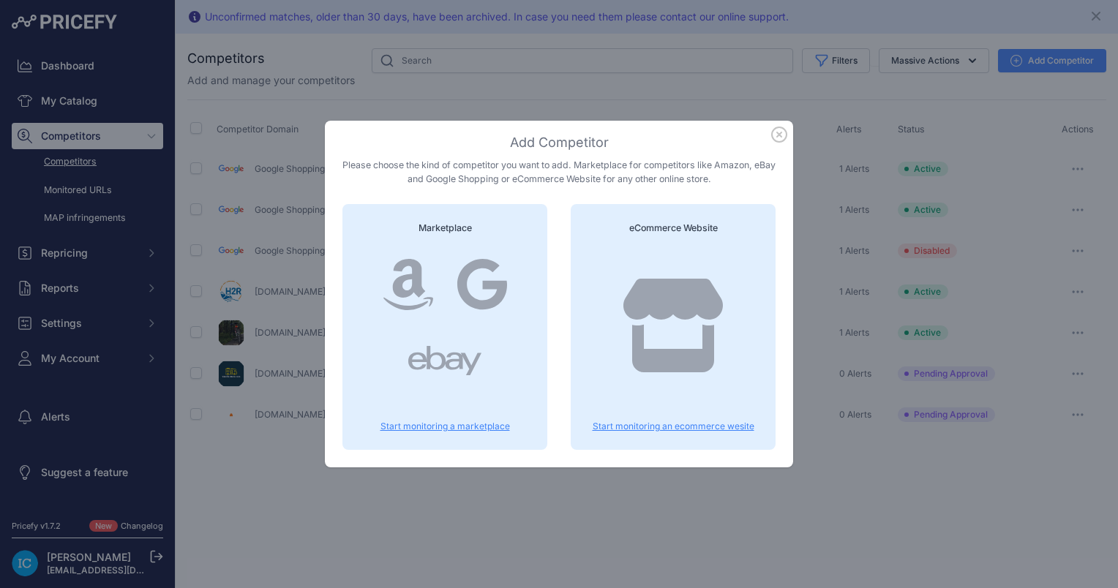
click at [708, 319] on icon at bounding box center [672, 326] width 99 height 94
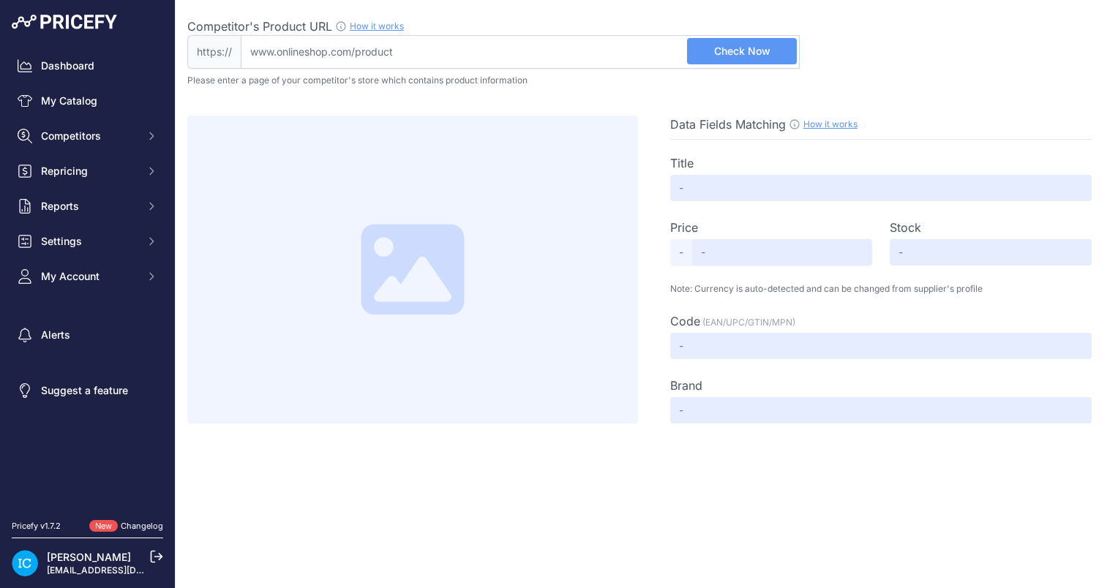
click at [319, 46] on input "Competitor's Product URL How it works In order to create your competitor's extr…" at bounding box center [520, 52] width 559 height 34
paste input "https://www.just4camper.fr/"
click at [285, 53] on input "https://www.just4camper.fr/" at bounding box center [520, 52] width 559 height 34
click at [384, 47] on input "www.just4camper.fr/" at bounding box center [520, 52] width 559 height 34
paste input "berger-camping.fr/article/fenetre-a-projection-berger-369386?varid=367952"
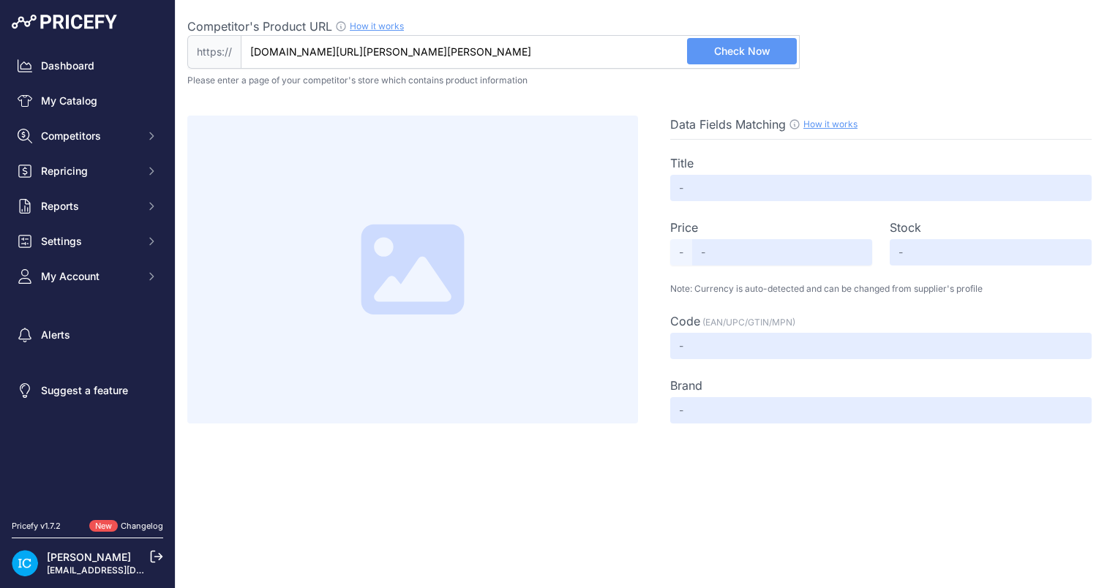
type input "www.berger-camping.fr/article/fenetre-a-projection-berger-369386?varid=367952"
click at [738, 56] on span "Check Now" at bounding box center [742, 51] width 56 height 15
type input "Fenêtre à projection Berger 500x300 mm"
type input "209"
type input "Available"
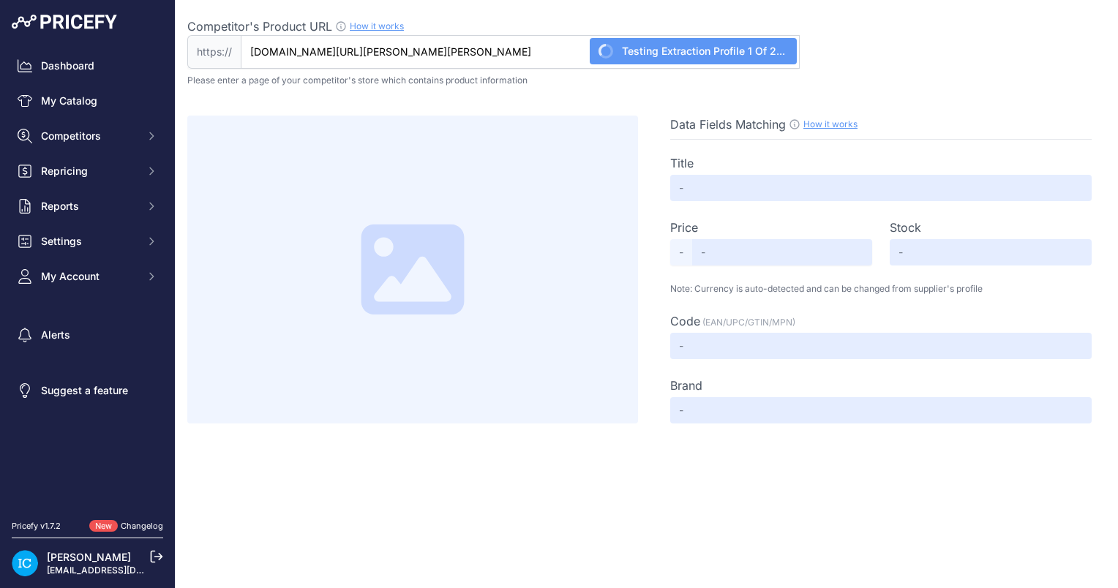
type input "4036231080142"
type input "Berger"
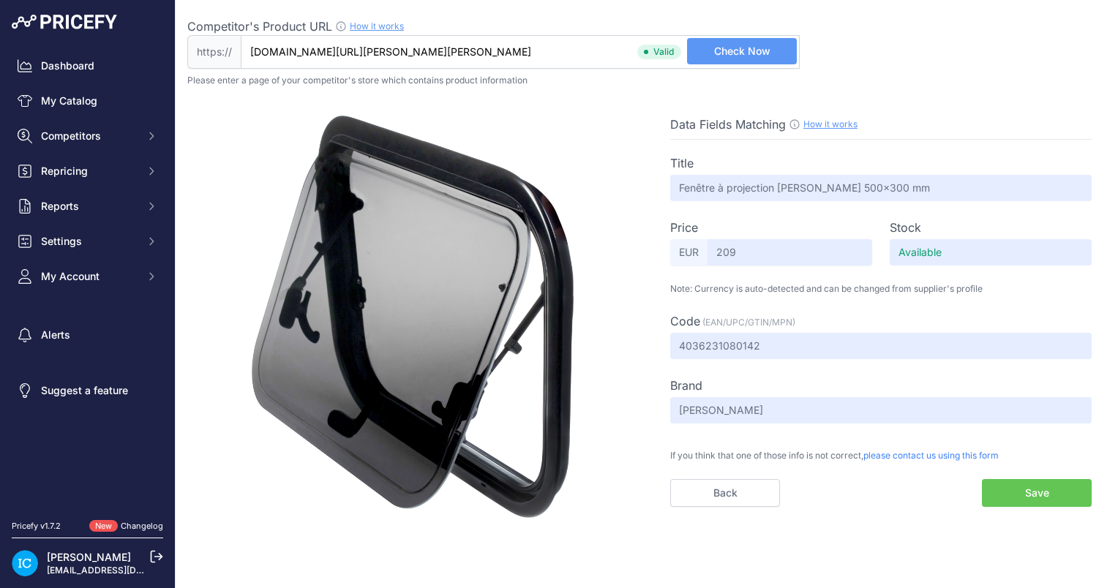
click at [854, 514] on div "Data Fields Matching How it works Use our Chrome APP to create a personalized s…" at bounding box center [880, 317] width 451 height 402
click at [1025, 497] on button "Save" at bounding box center [1037, 493] width 110 height 28
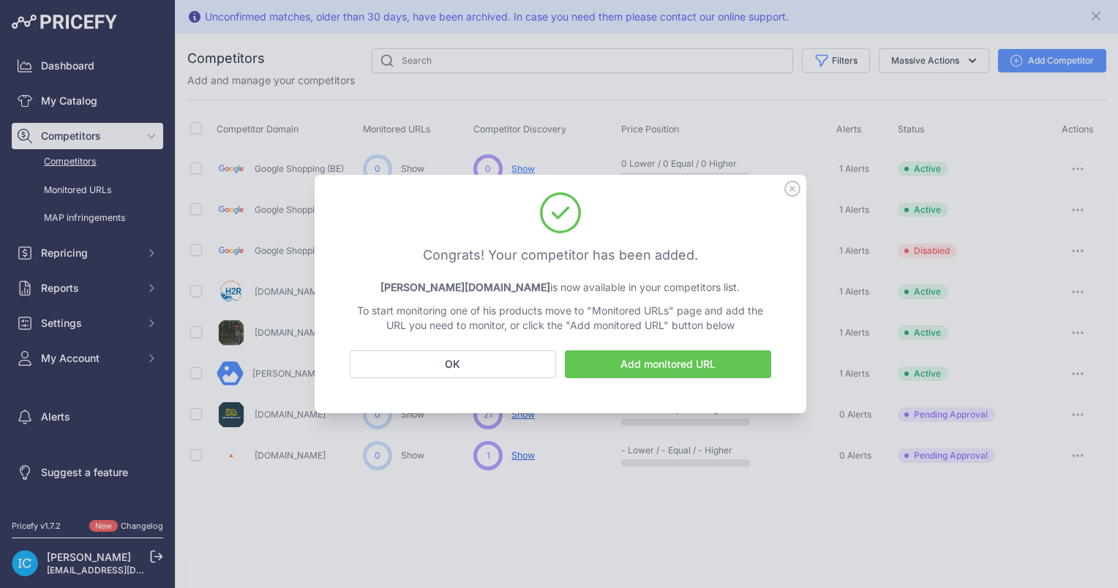
click at [798, 184] on icon at bounding box center [792, 188] width 15 height 15
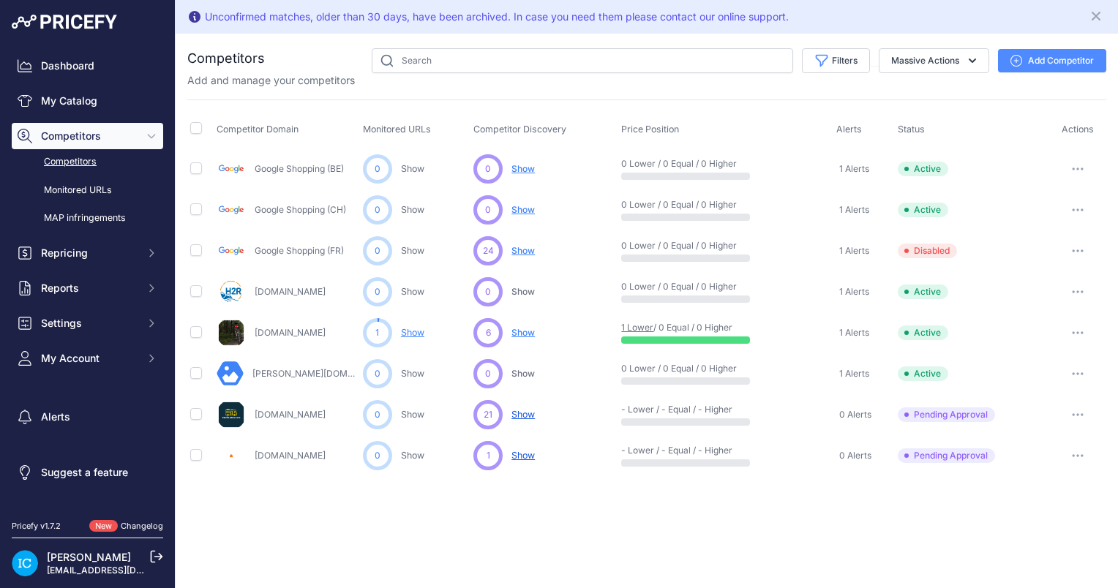
click at [1048, 61] on button "Add Competitor" at bounding box center [1052, 60] width 108 height 23
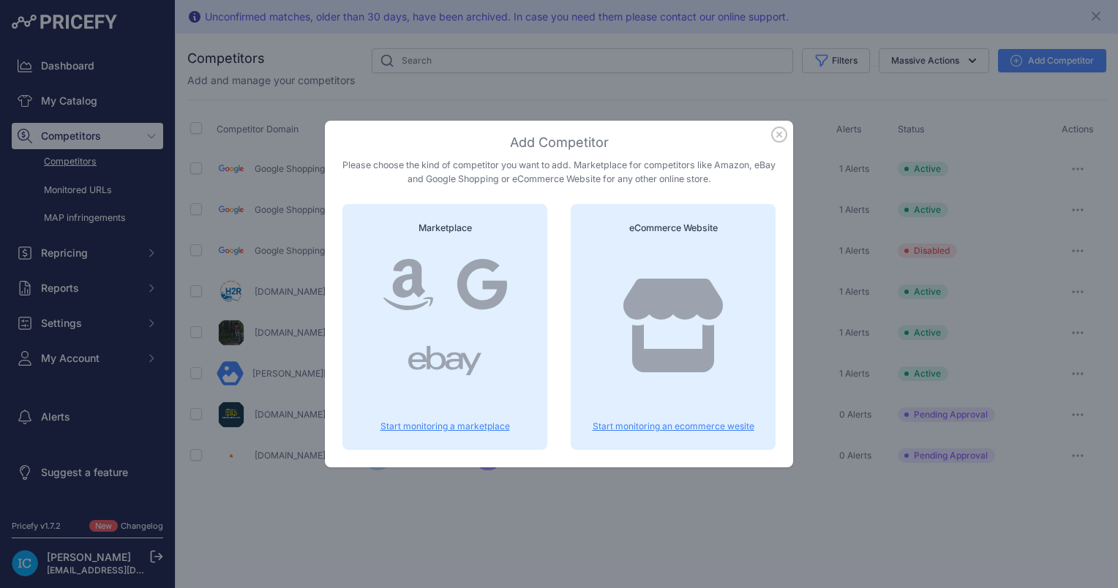
click at [654, 343] on icon at bounding box center [672, 326] width 105 height 94
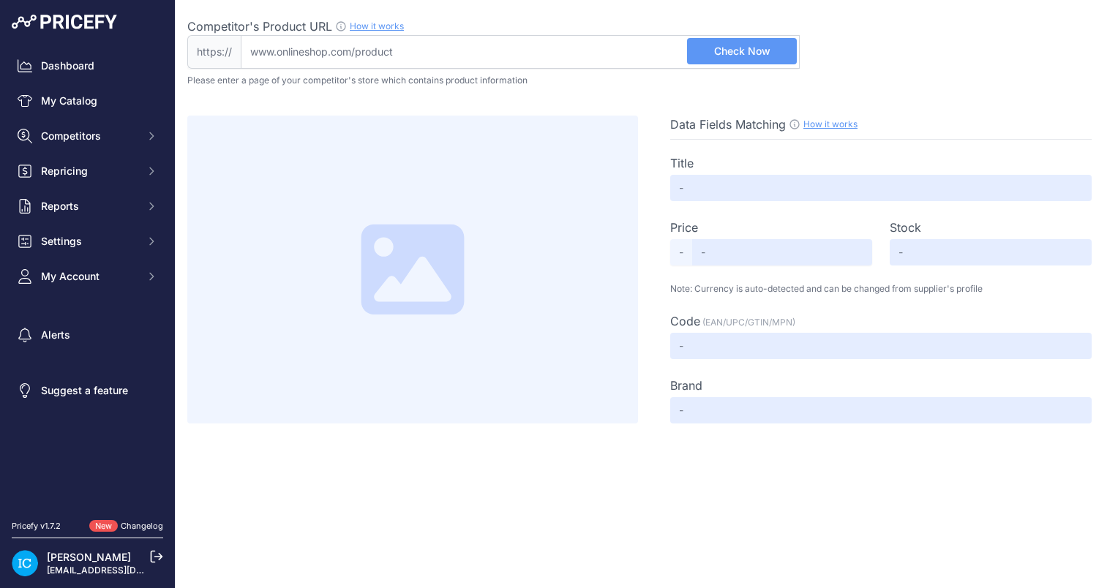
click at [454, 64] on input "Competitor's Product URL How it works In order to create your competitor's extr…" at bounding box center [520, 52] width 559 height 34
paste input "https://www.obelink.fr/dometic-seitz-s4-110-x-550-fenetre-ouvrante.html"
type input "www.obelink.fr/dometic-seitz-s4-110-x-550-fenetre-ouvrante.html"
click at [723, 53] on span "Check Now" at bounding box center [742, 51] width 56 height 15
type input "Dometic Seitz S4 110 x 550 fenêtre ouvrante"
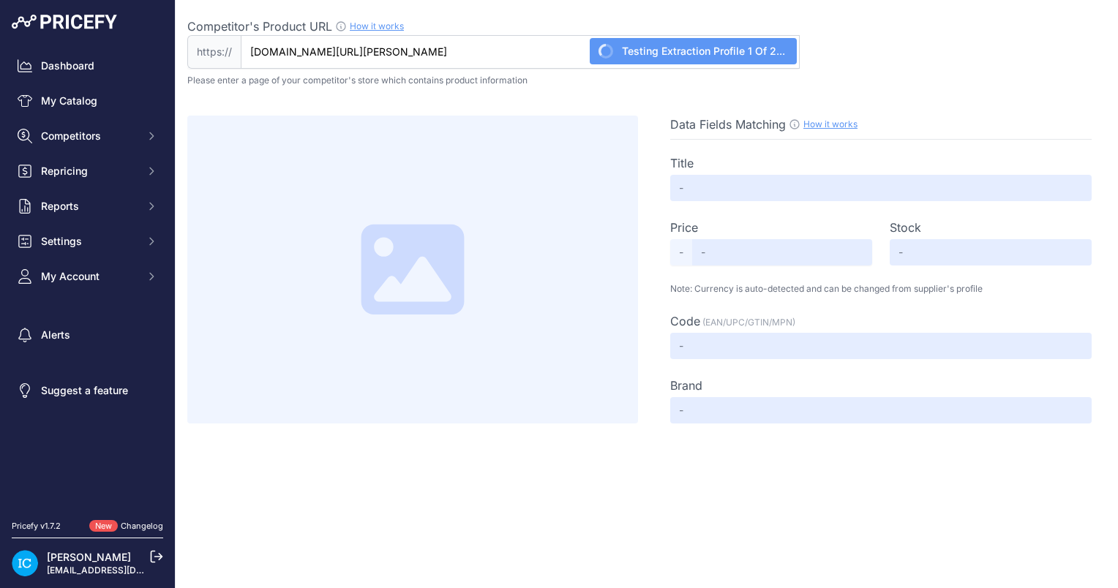
type input "744.95"
type input "Available"
type input "9104115579"
type input "Dometic"
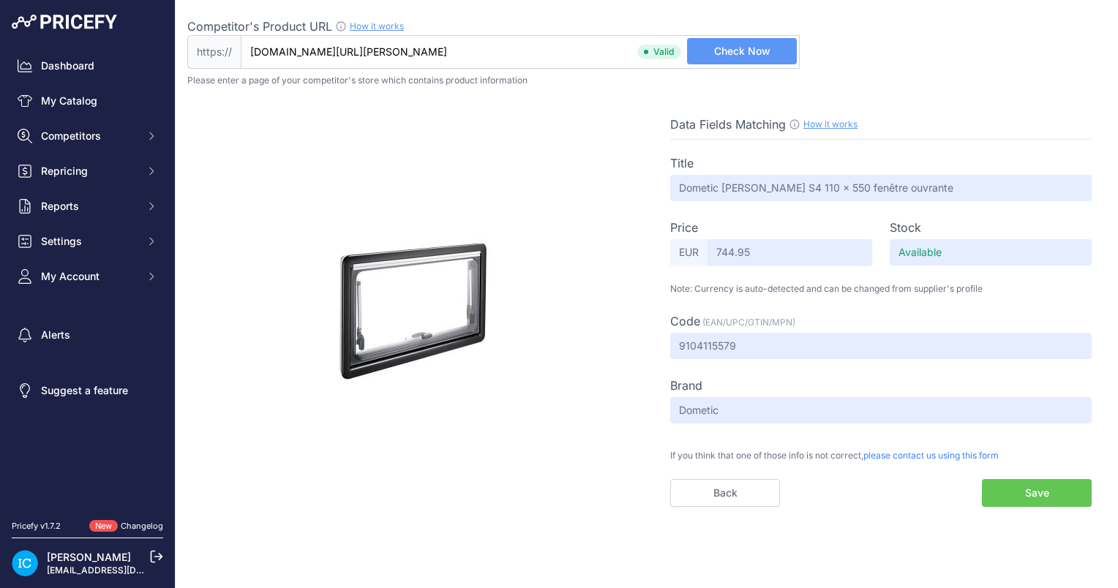
click at [1066, 489] on button "Save" at bounding box center [1037, 493] width 110 height 28
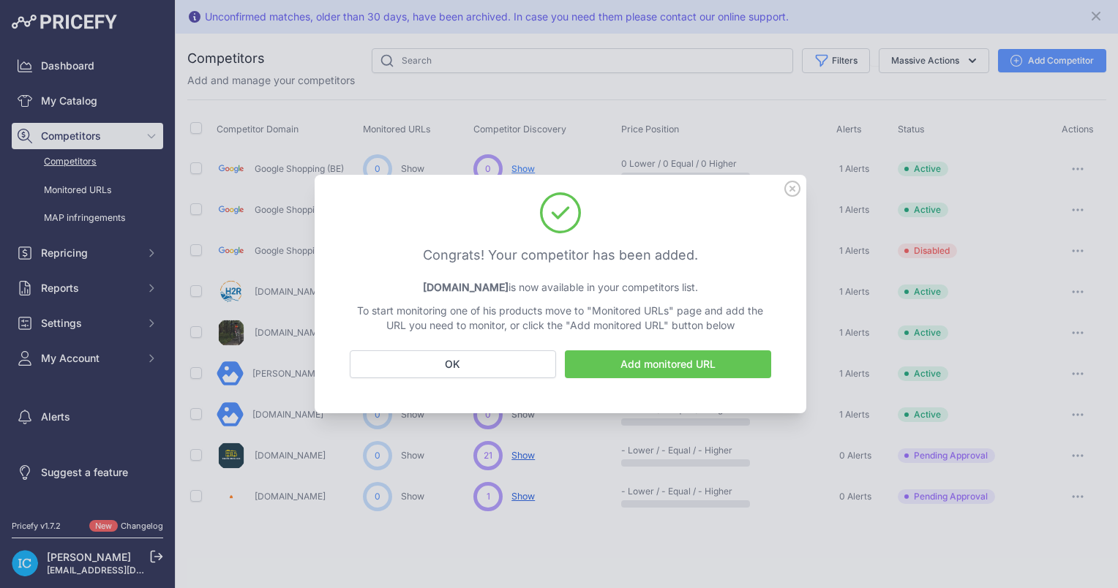
click at [789, 189] on icon at bounding box center [792, 189] width 16 height 16
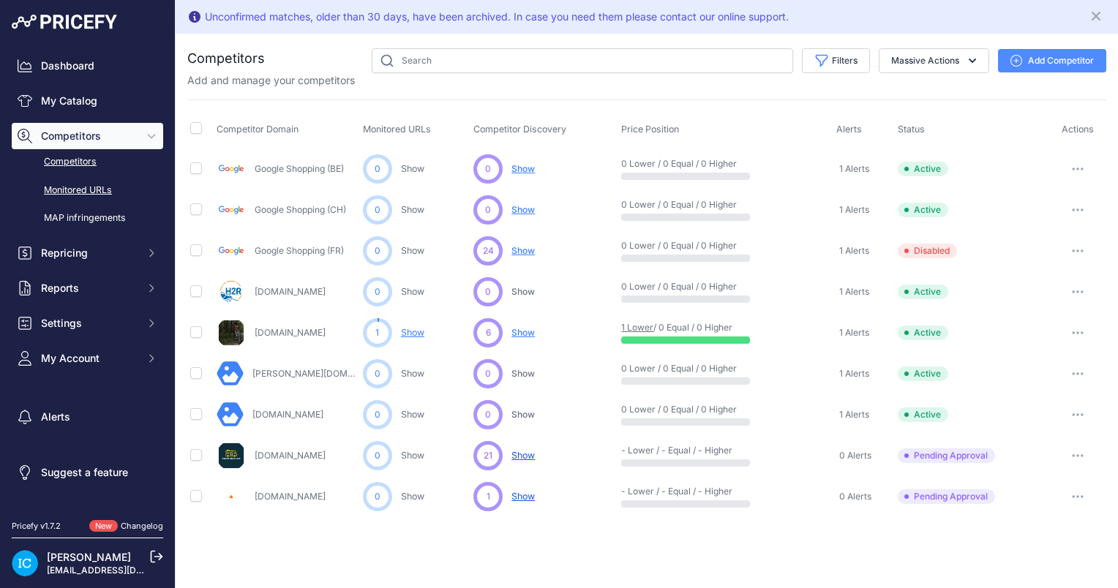
click at [93, 183] on link "Monitored URLs" at bounding box center [87, 191] width 151 height 26
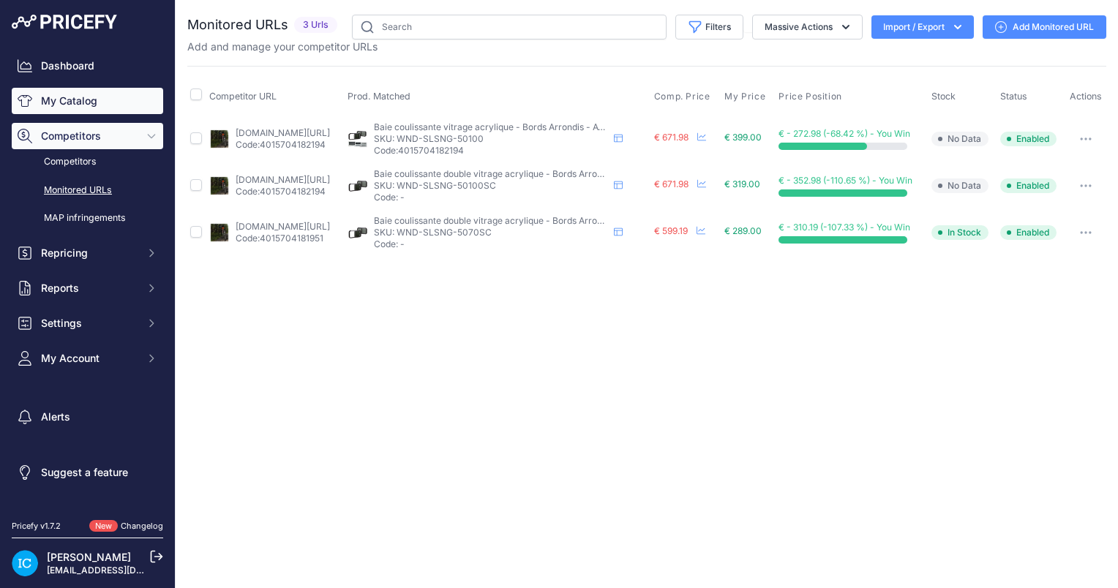
click at [91, 102] on link "My Catalog" at bounding box center [87, 101] width 151 height 26
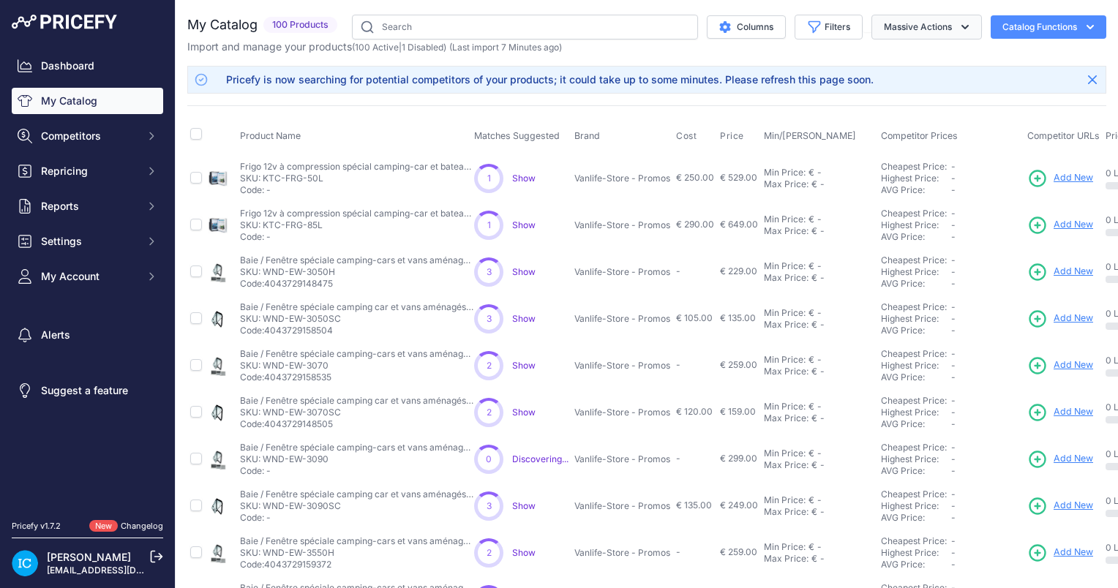
click at [958, 27] on icon "button" at bounding box center [965, 27] width 15 height 15
click at [601, 173] on p "Vanlife-Store - Promos" at bounding box center [622, 179] width 96 height 12
click at [521, 176] on span "Show" at bounding box center [523, 178] width 23 height 11
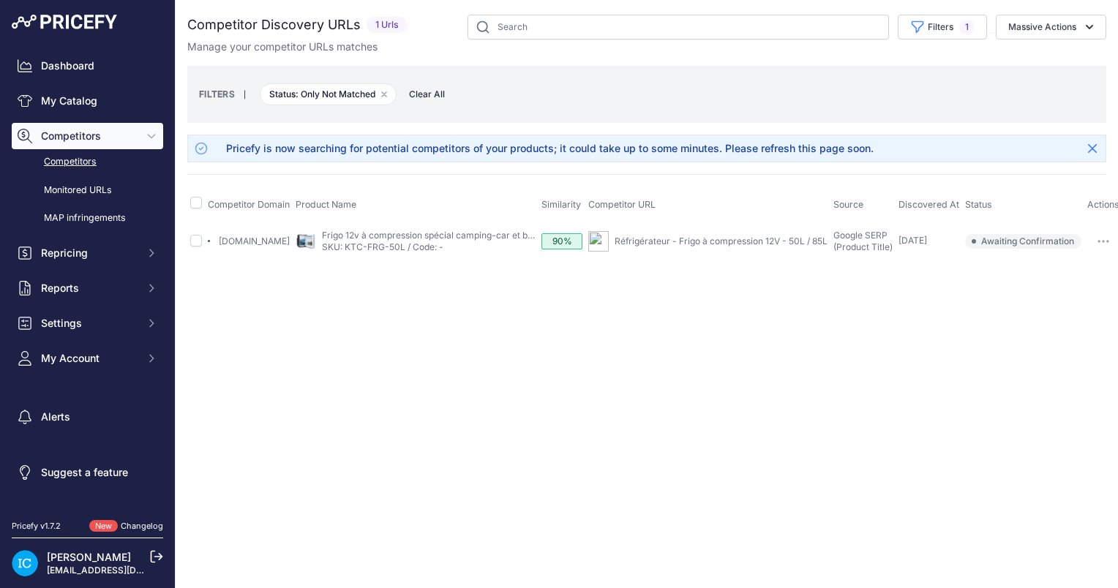
click at [1106, 242] on button "button" at bounding box center [1102, 241] width 29 height 20
click at [787, 312] on div "Close You are not connected to the internet." at bounding box center [647, 294] width 942 height 588
click at [67, 356] on span "My Account" at bounding box center [89, 358] width 96 height 15
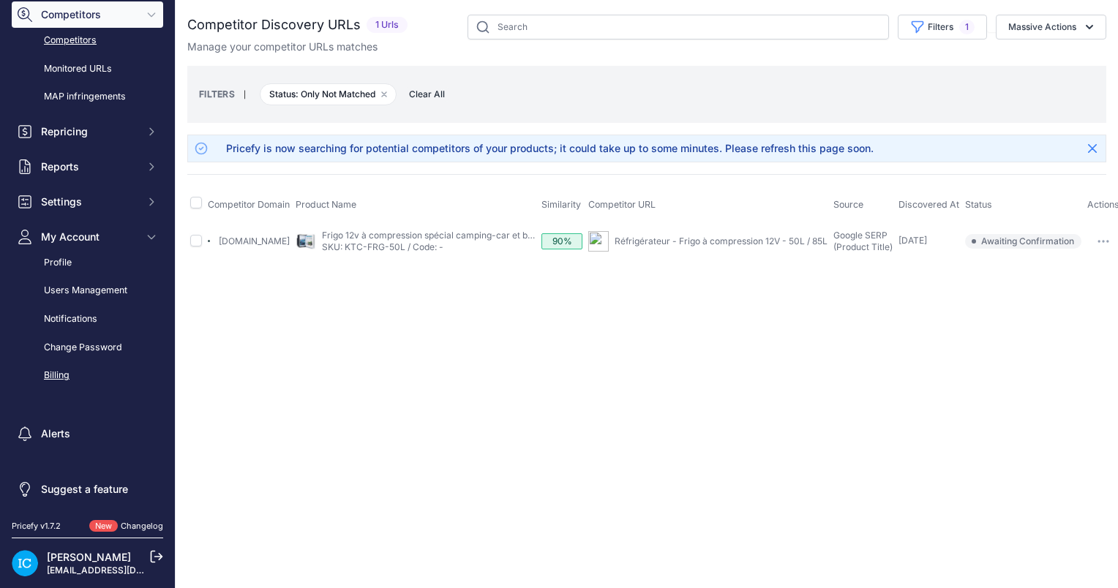
click at [71, 369] on link "Billing" at bounding box center [87, 376] width 151 height 26
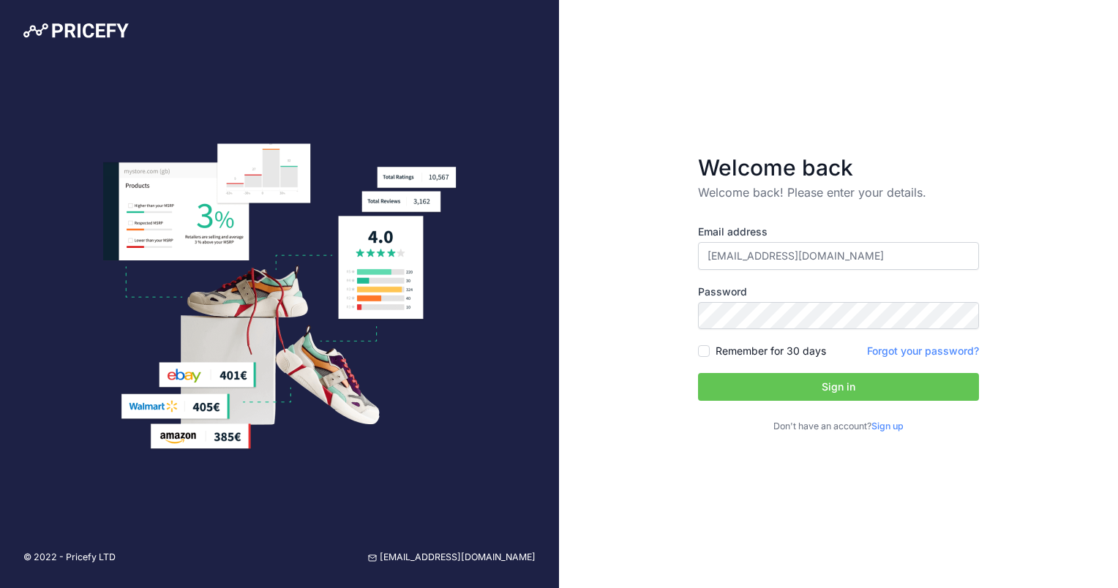
click at [755, 362] on div "Email address [EMAIL_ADDRESS][DOMAIN_NAME] Password Remember for 30 days Sign up" at bounding box center [838, 329] width 281 height 209
click at [763, 358] on label "Remember for 30 days" at bounding box center [770, 351] width 110 height 15
click at [710, 357] on input "Remember for 30 days" at bounding box center [704, 351] width 12 height 12
checkbox input "true"
click at [775, 384] on button "Sign in" at bounding box center [838, 387] width 281 height 28
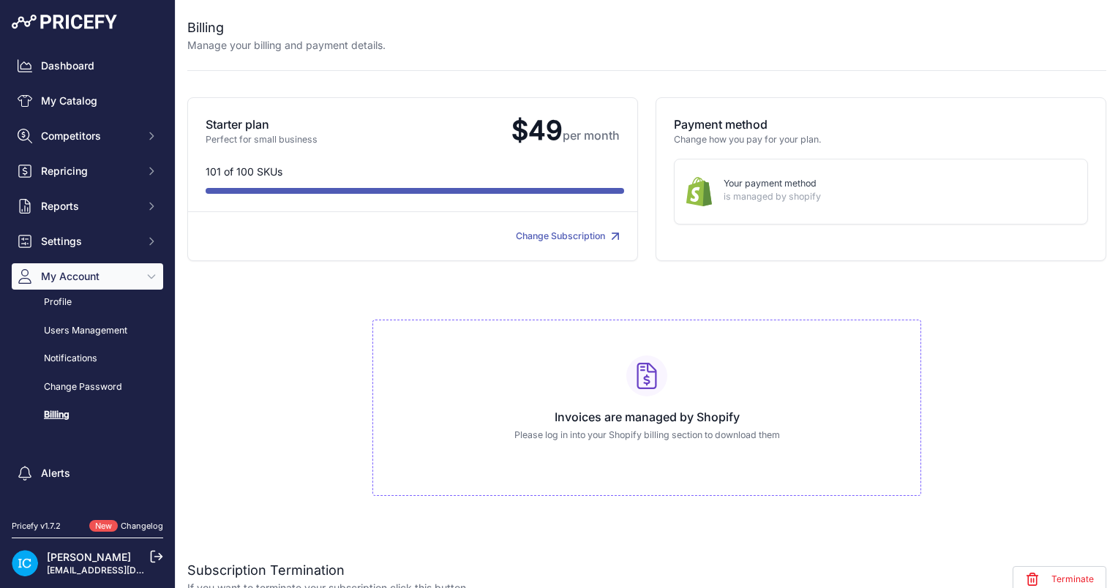
click at [593, 234] on link "Change Subscription" at bounding box center [568, 235] width 104 height 11
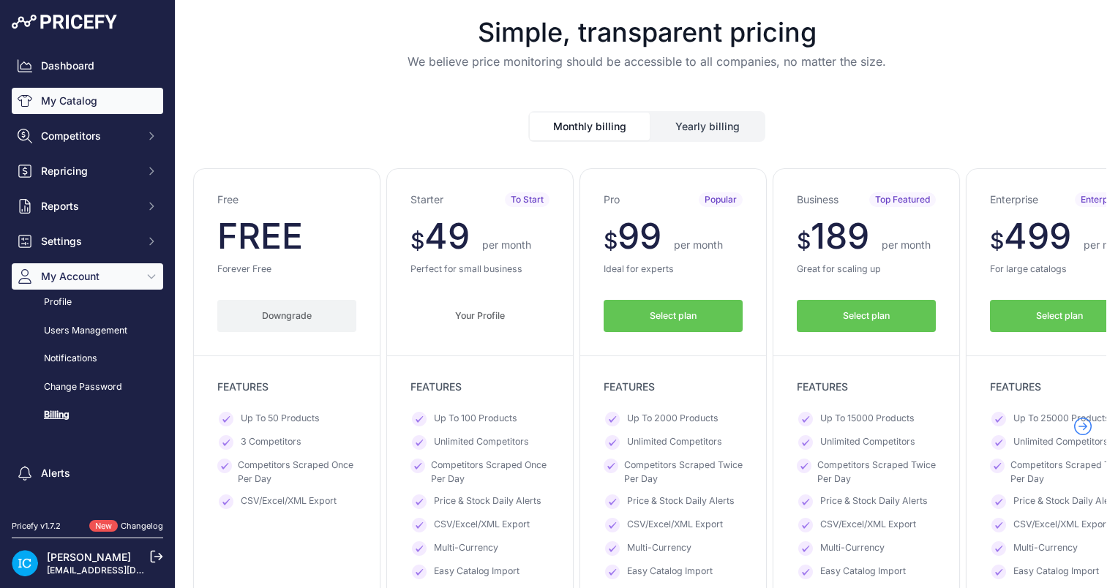
click at [86, 94] on link "My Catalog" at bounding box center [87, 101] width 151 height 26
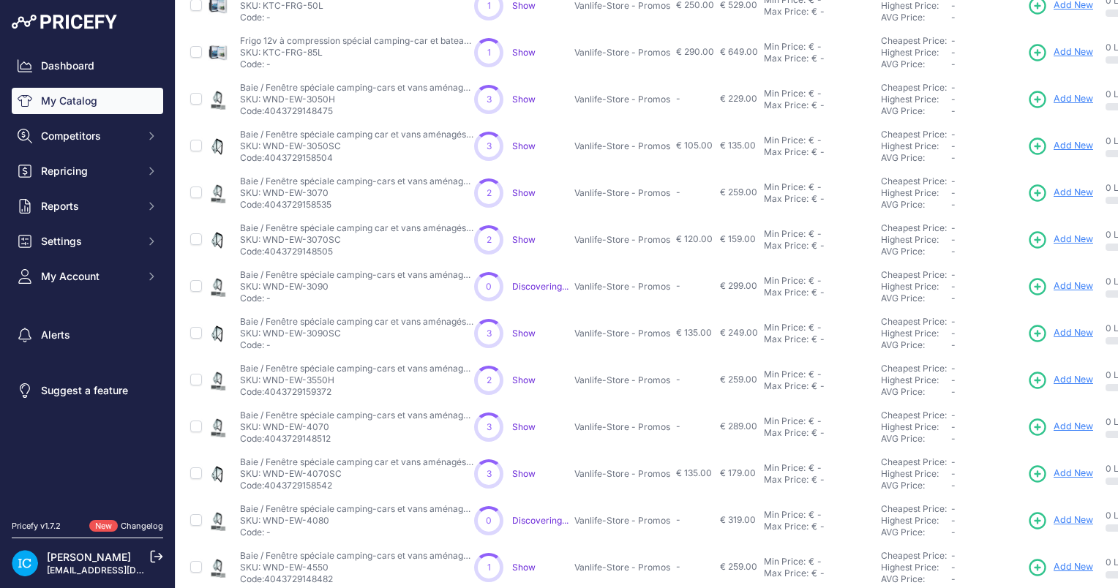
scroll to position [339, 0]
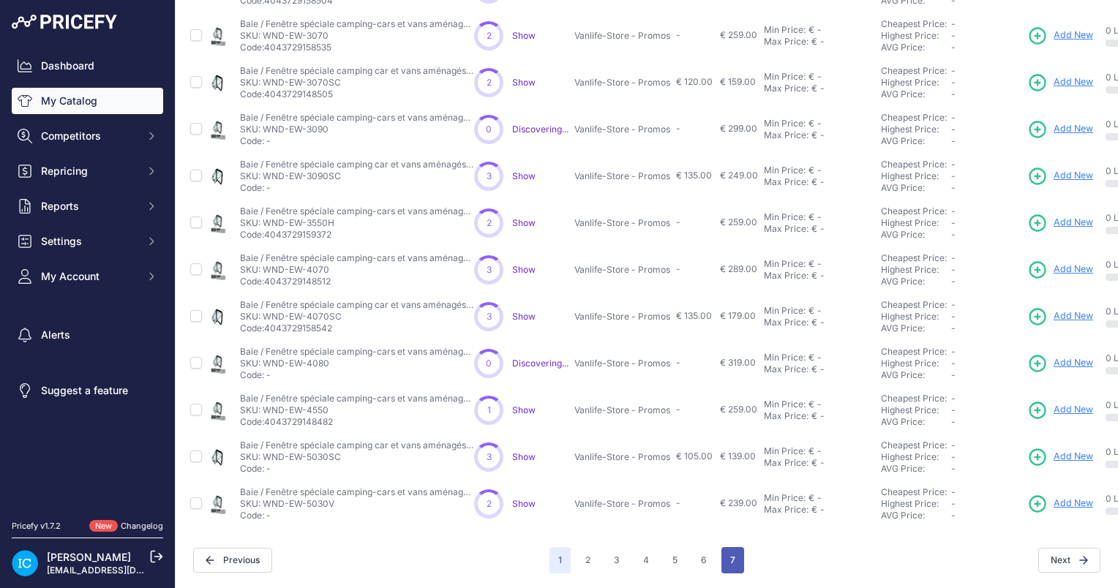
click at [721, 547] on button "7" at bounding box center [732, 560] width 23 height 26
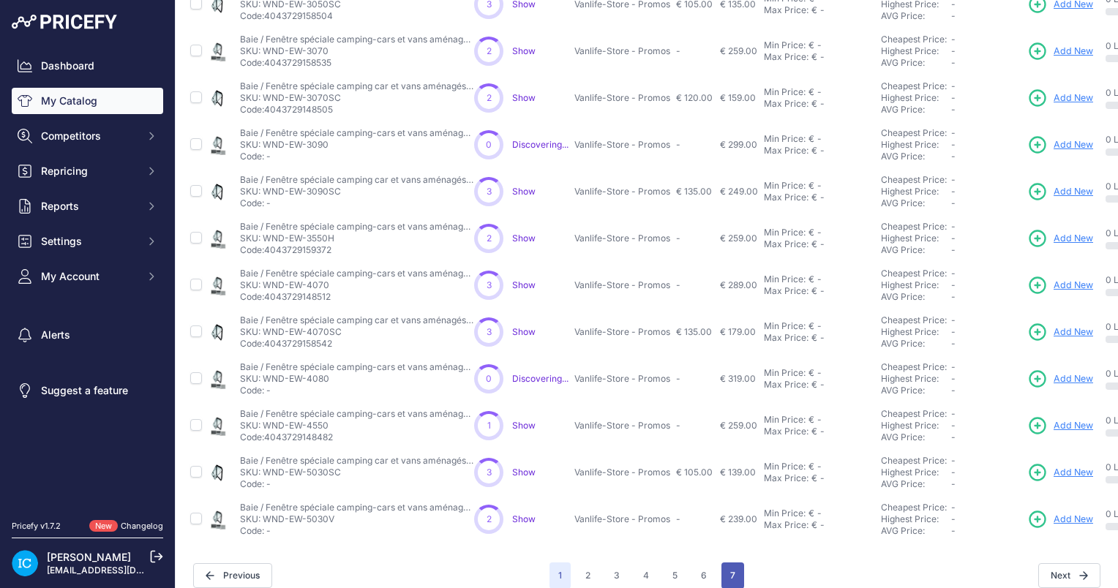
scroll to position [364, 0]
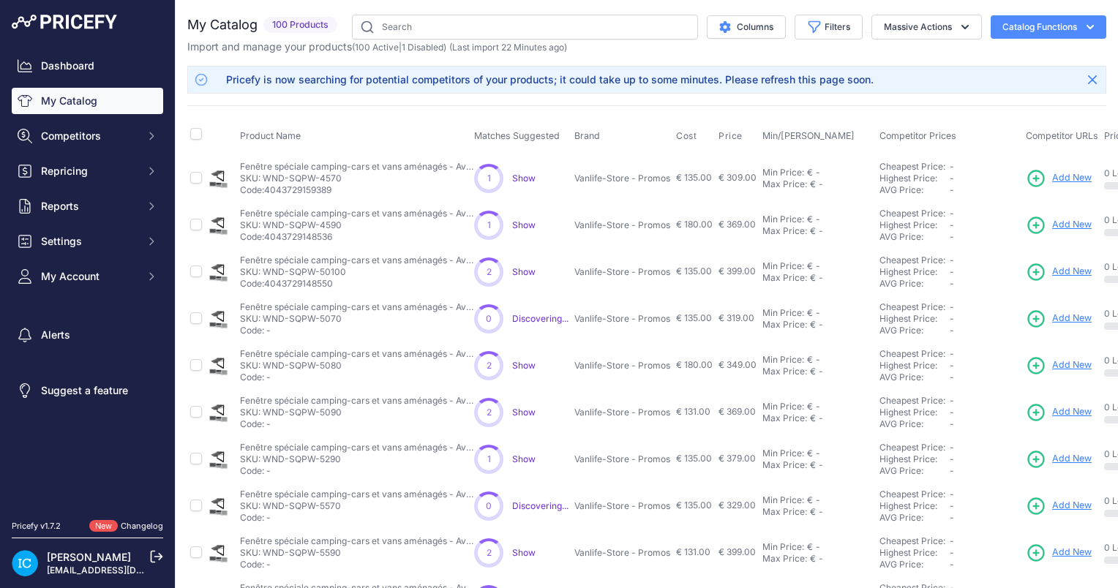
scroll to position [105, 0]
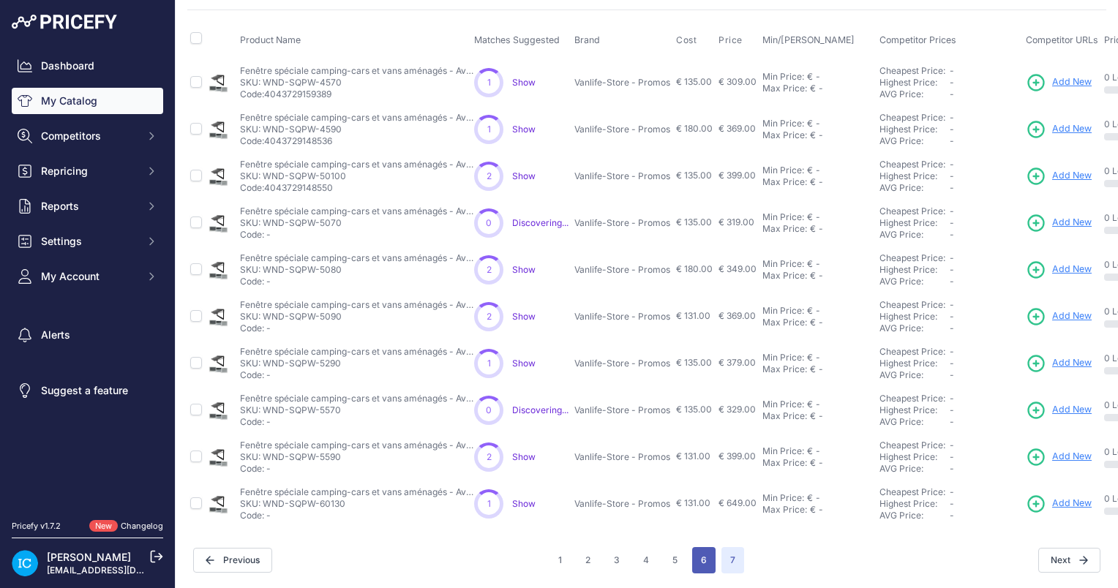
click at [696, 550] on button "6" at bounding box center [703, 560] width 23 height 26
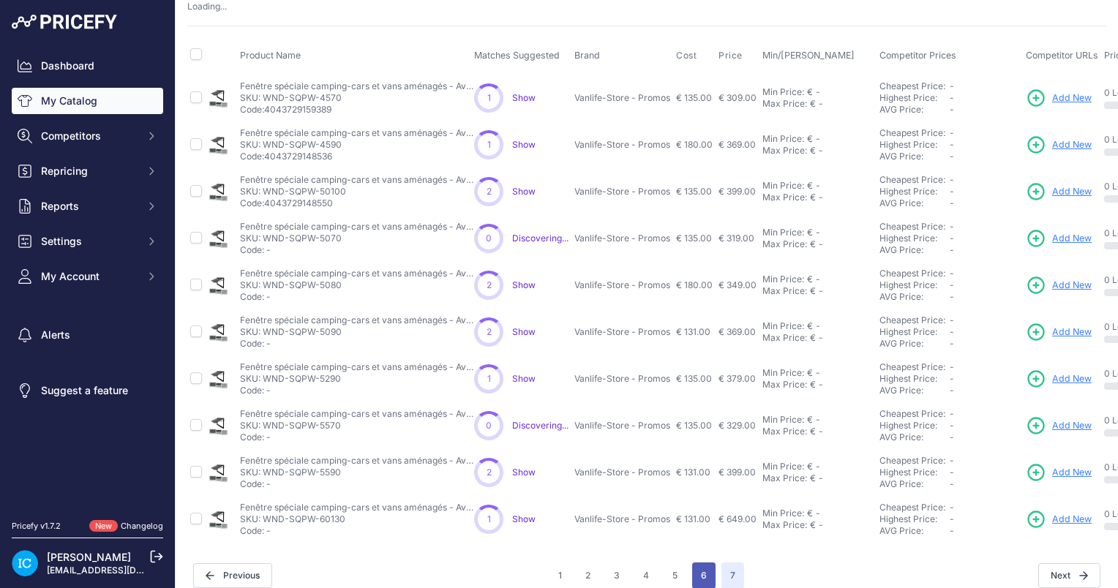
scroll to position [130, 0]
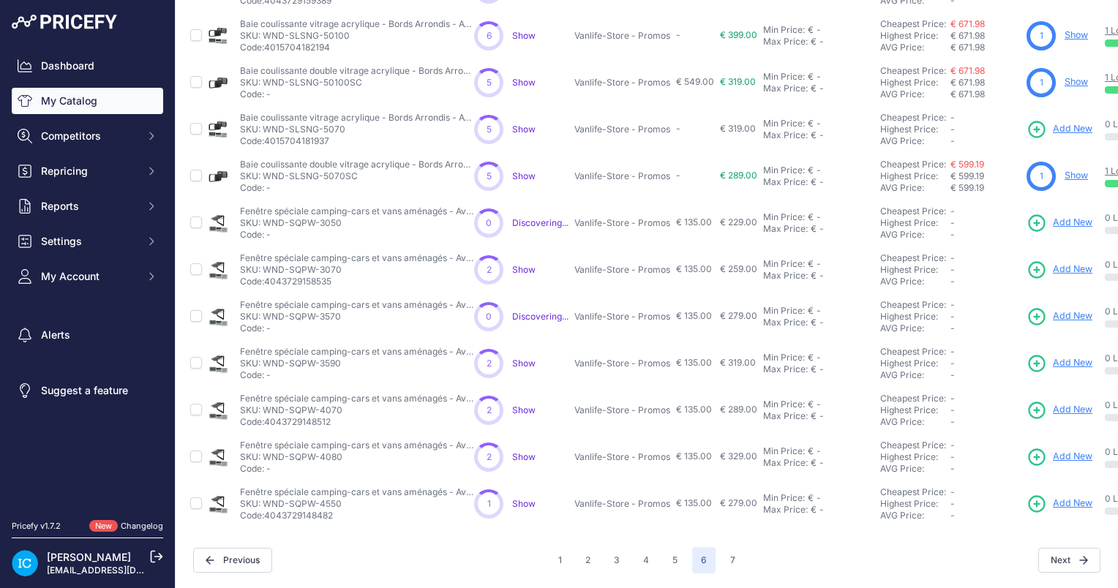
scroll to position [339, 0]
click at [665, 547] on button "5" at bounding box center [674, 560] width 23 height 26
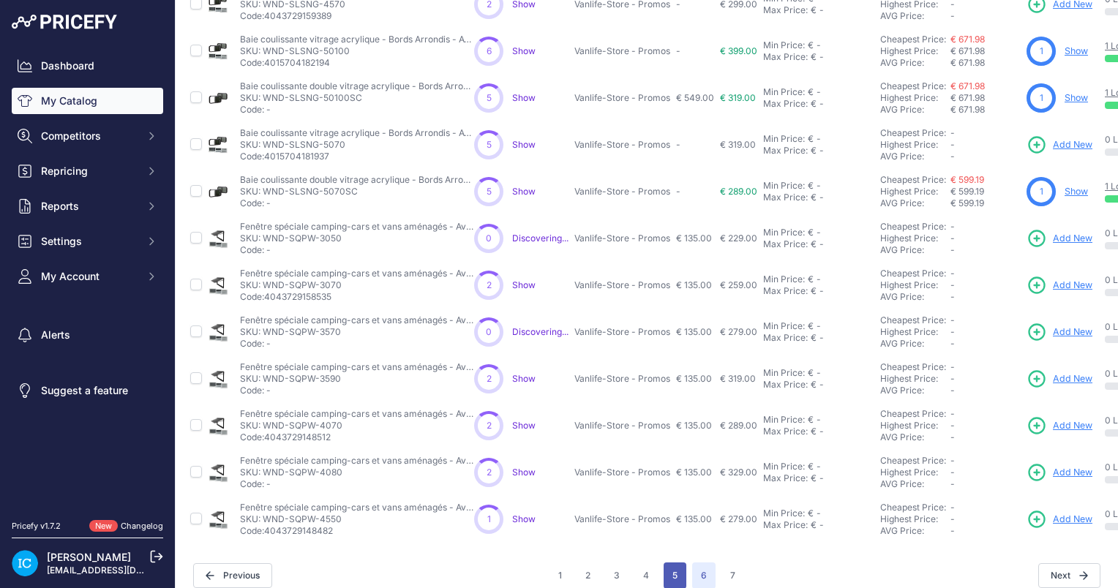
scroll to position [364, 0]
